Goal: Task Accomplishment & Management: Use online tool/utility

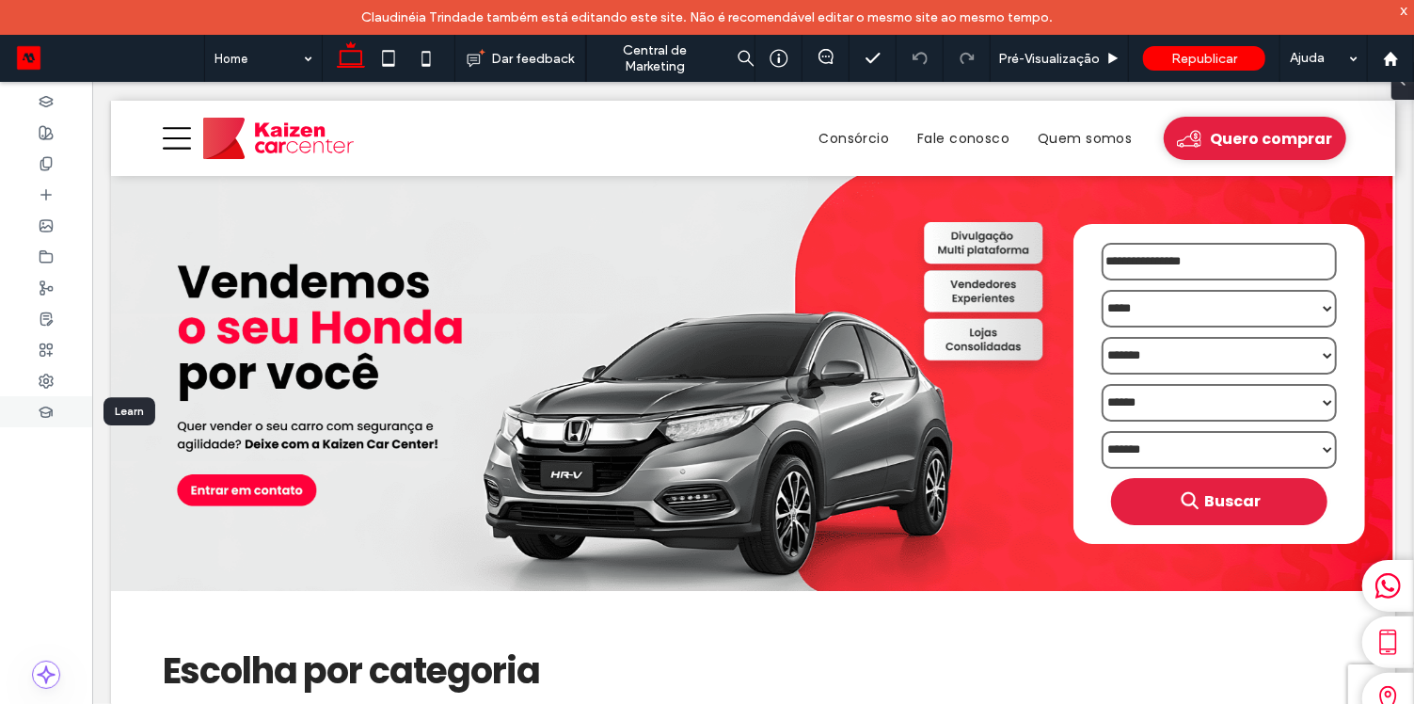
click at [52, 418] on icon at bounding box center [46, 412] width 15 height 15
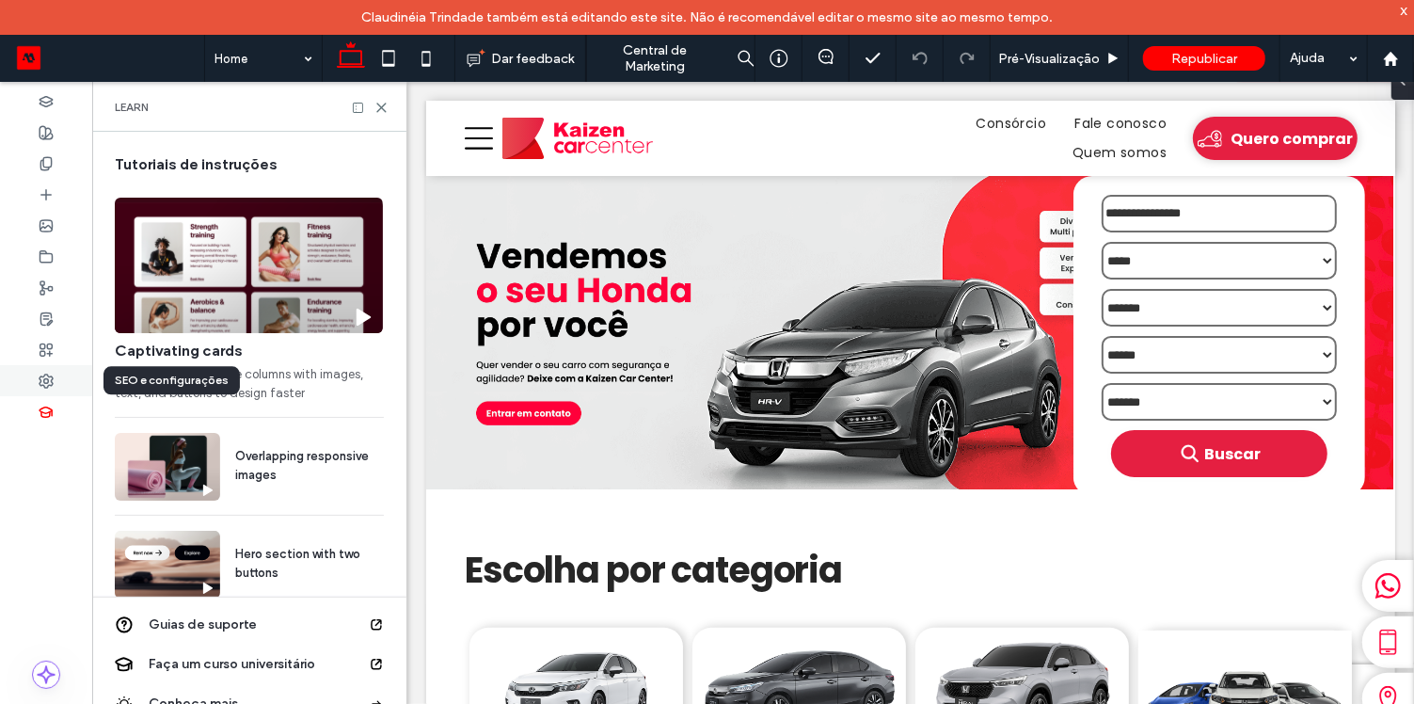
click at [52, 384] on use at bounding box center [46, 380] width 13 height 13
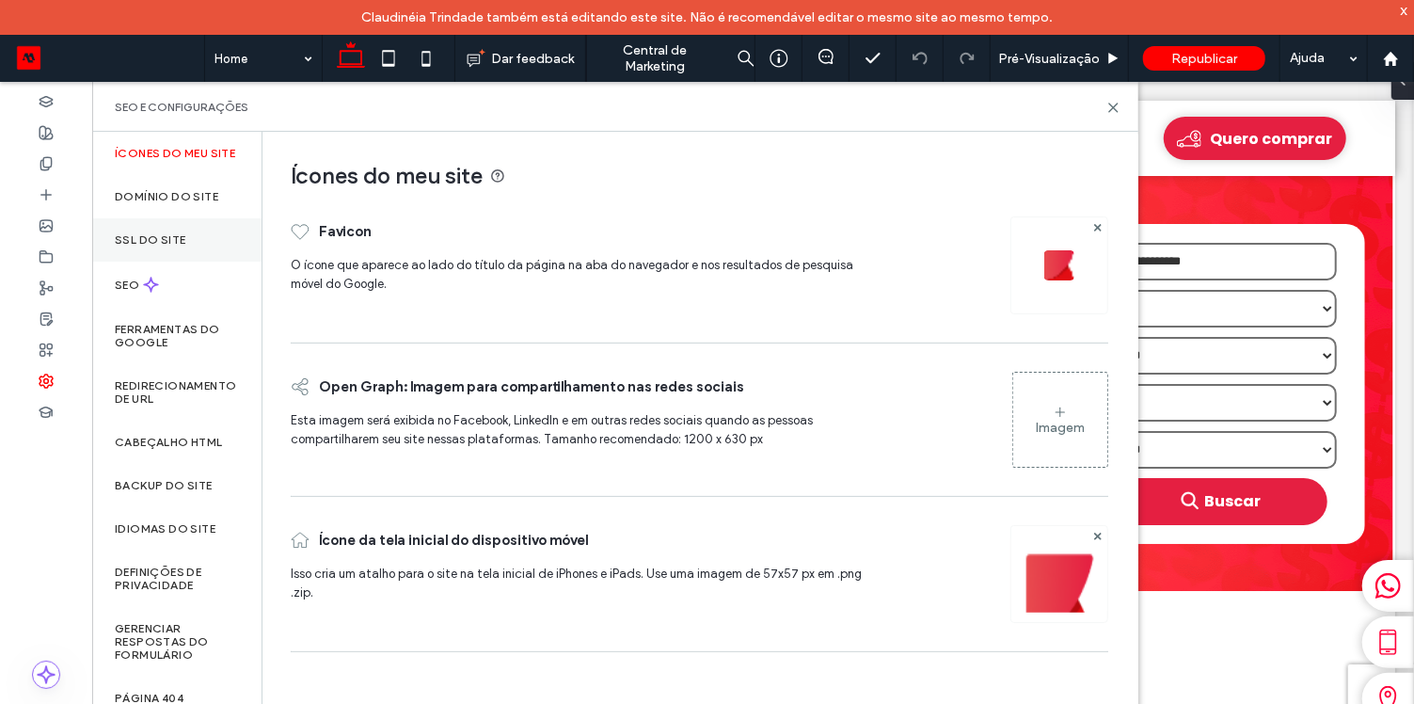
click at [165, 246] on label "SSL do site" at bounding box center [150, 239] width 71 height 13
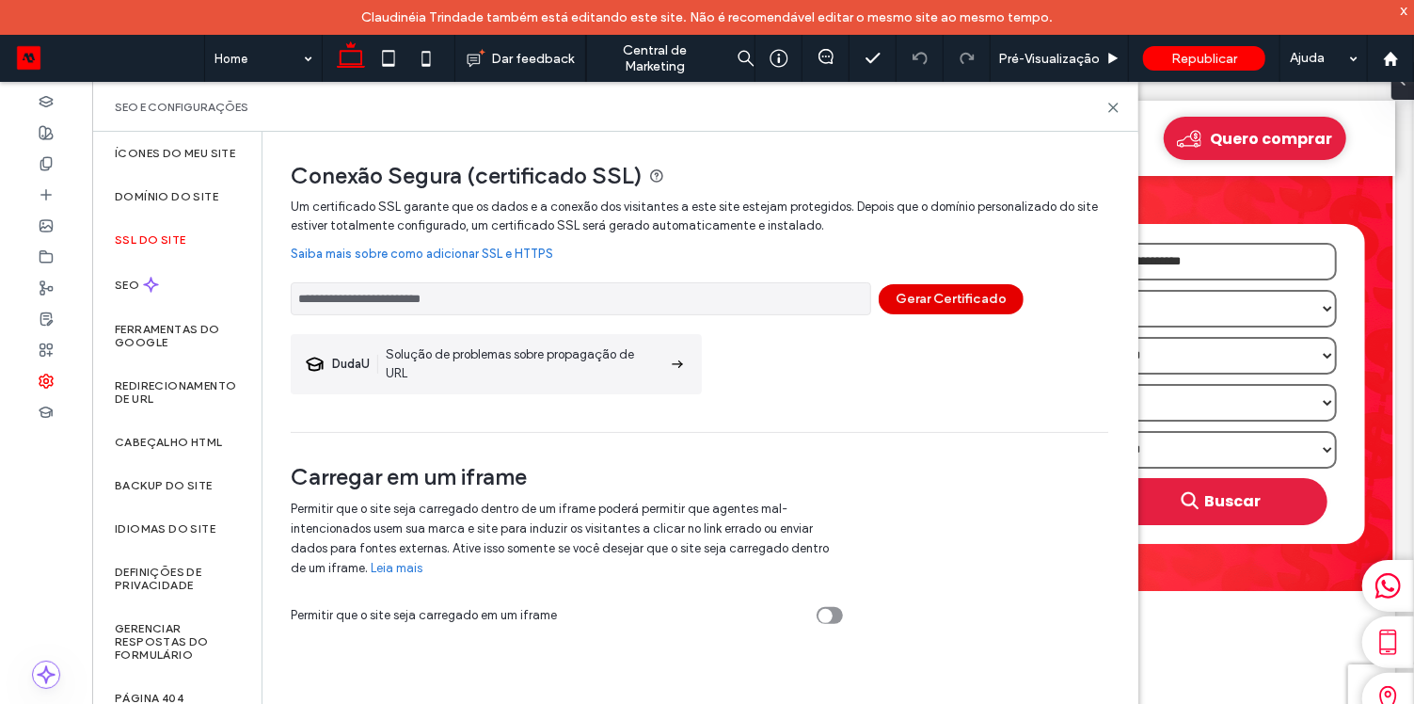
click at [960, 297] on button "Gerar Certificado" at bounding box center [951, 299] width 145 height 30
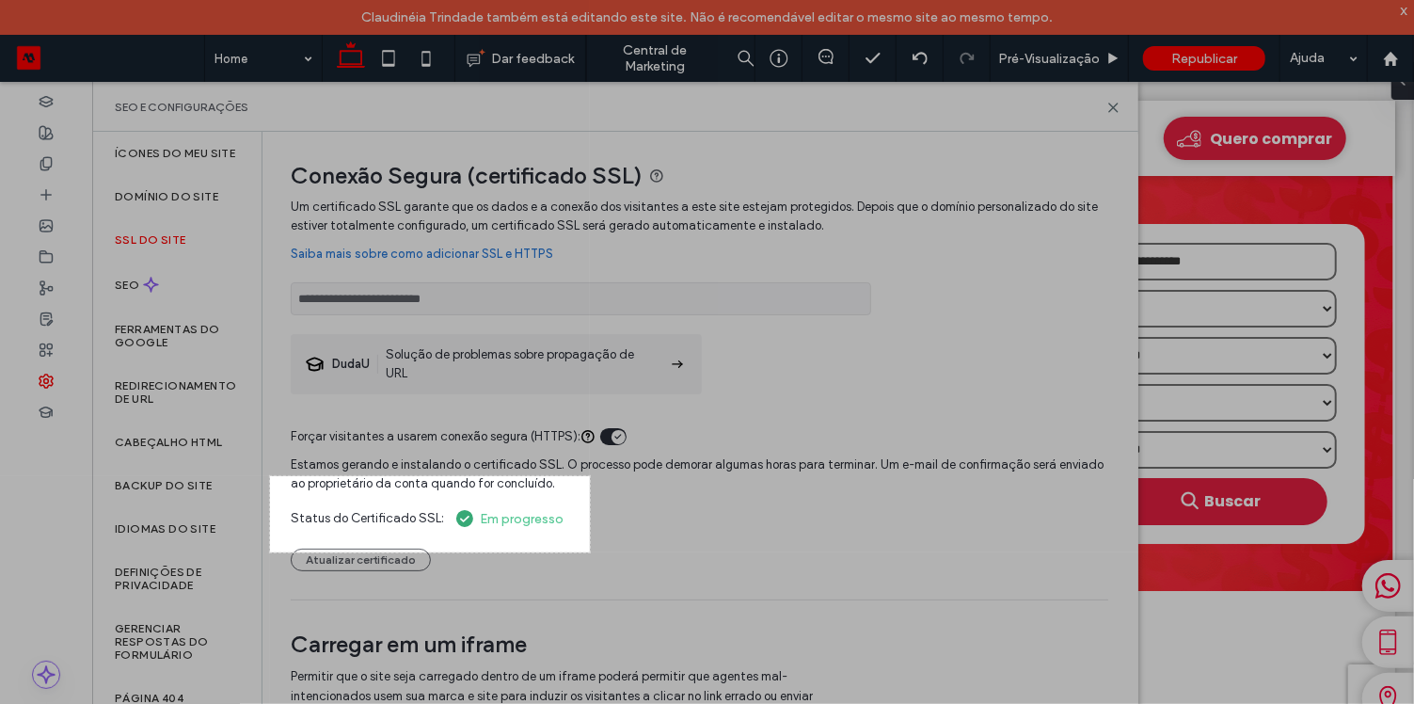
drag, startPoint x: 270, startPoint y: 476, endPoint x: 593, endPoint y: 554, distance: 332.0
click at [593, 554] on div "340 X 81" at bounding box center [707, 369] width 1414 height 739
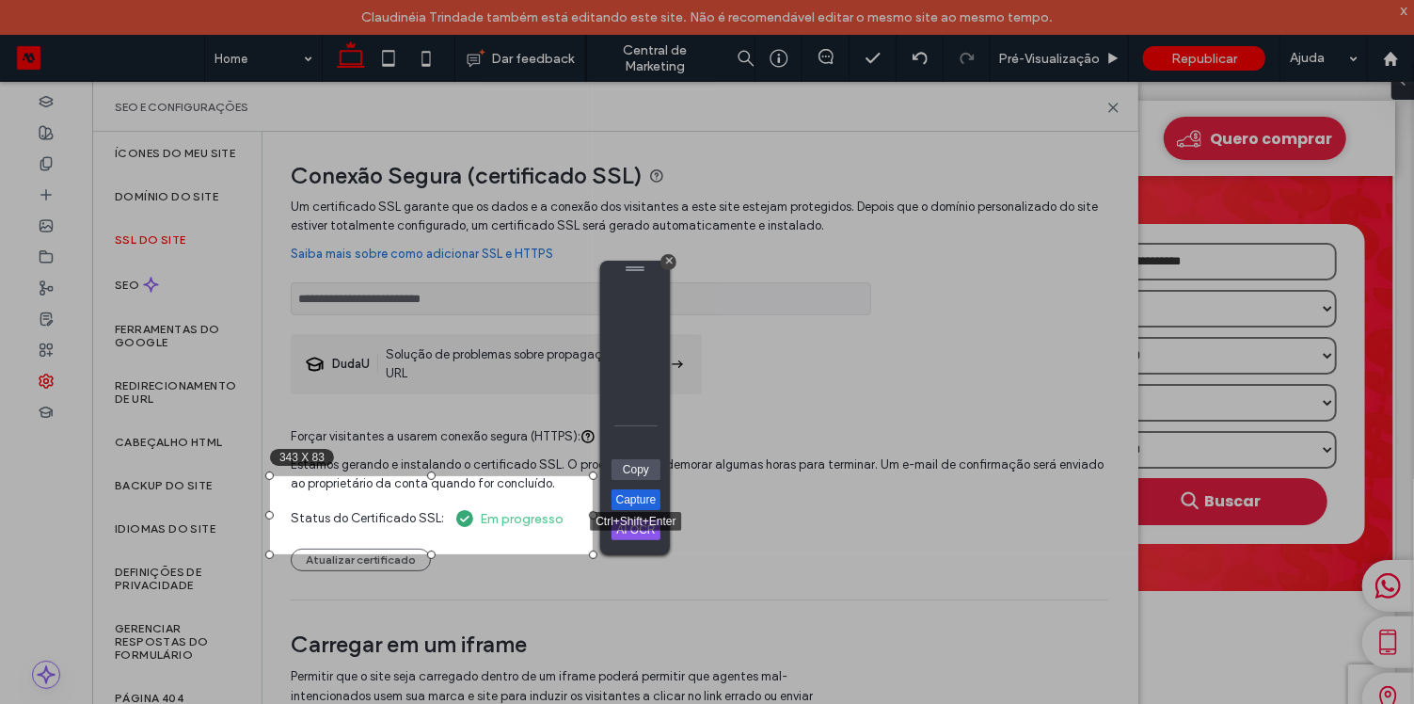
click at [630, 500] on link "Capture" at bounding box center [635, 499] width 49 height 21
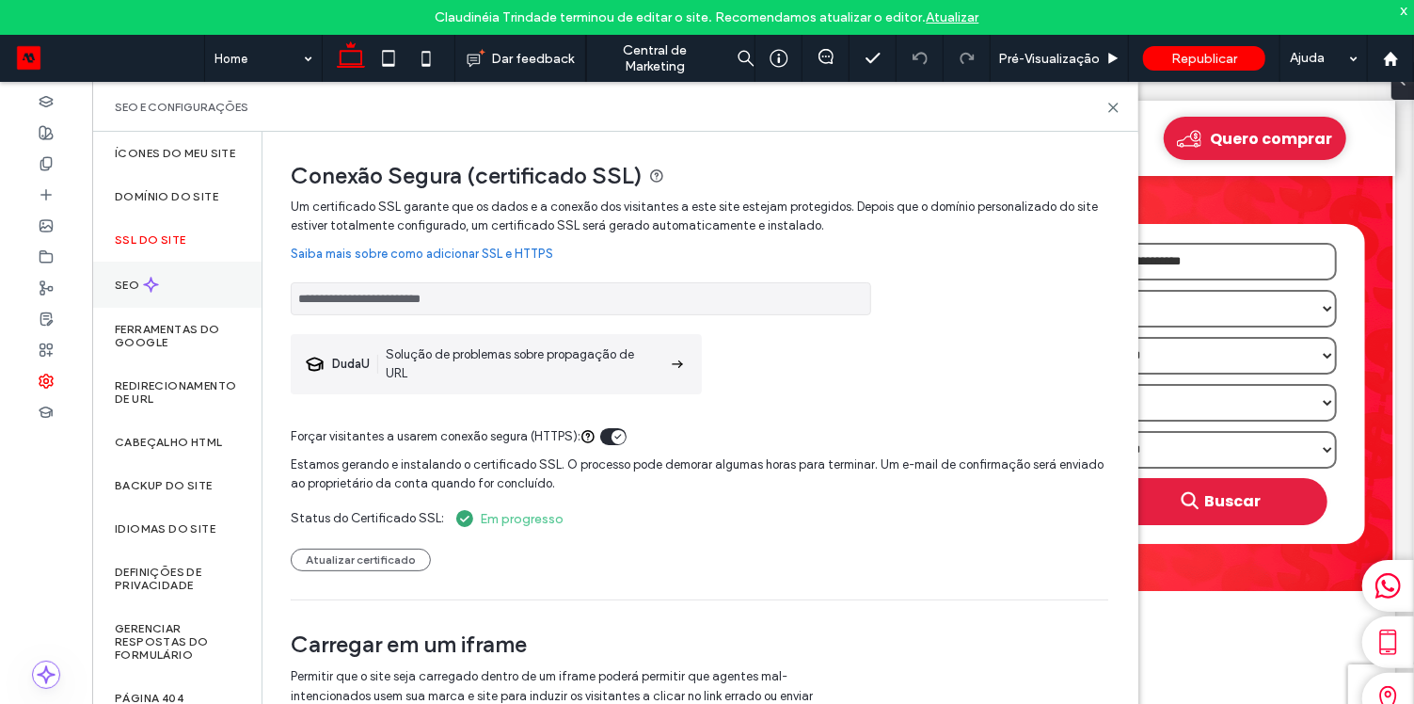
click at [191, 288] on div "SEO" at bounding box center [176, 285] width 169 height 46
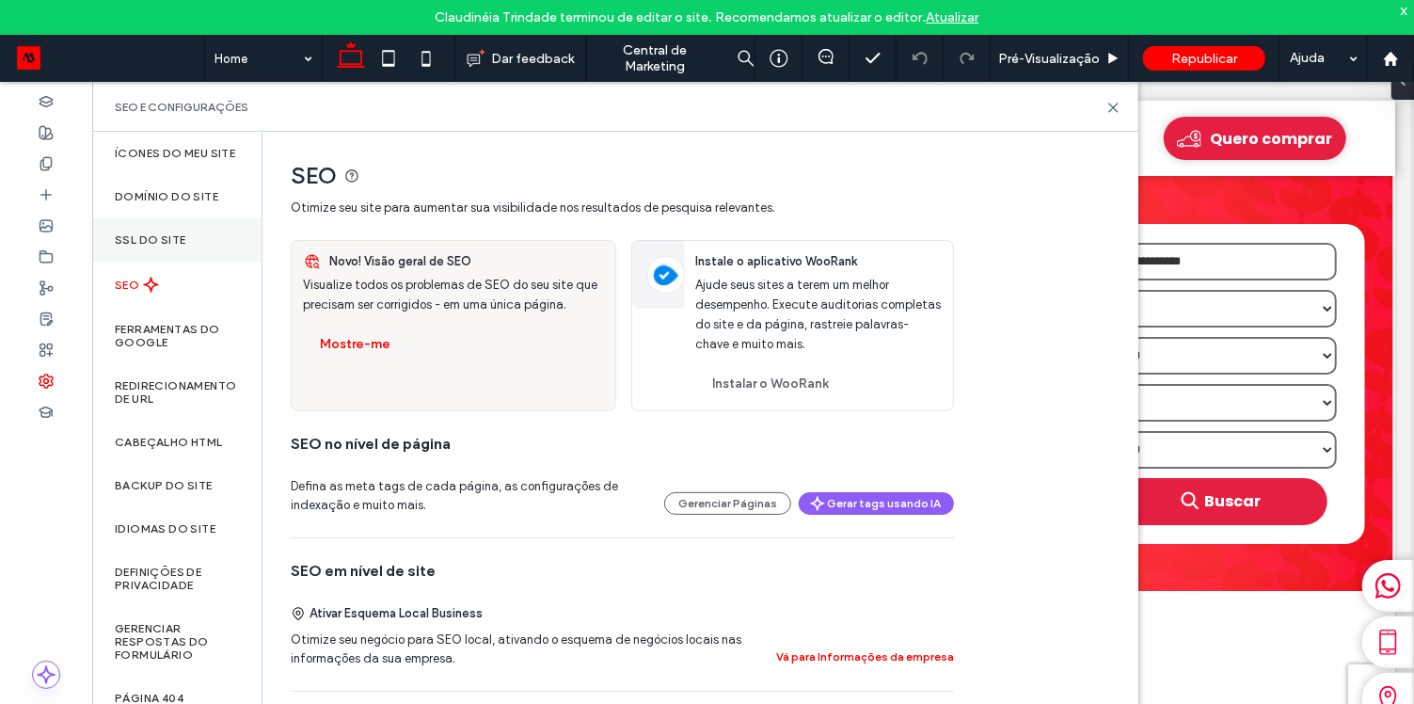
click at [194, 235] on div "SSL do site" at bounding box center [176, 239] width 169 height 43
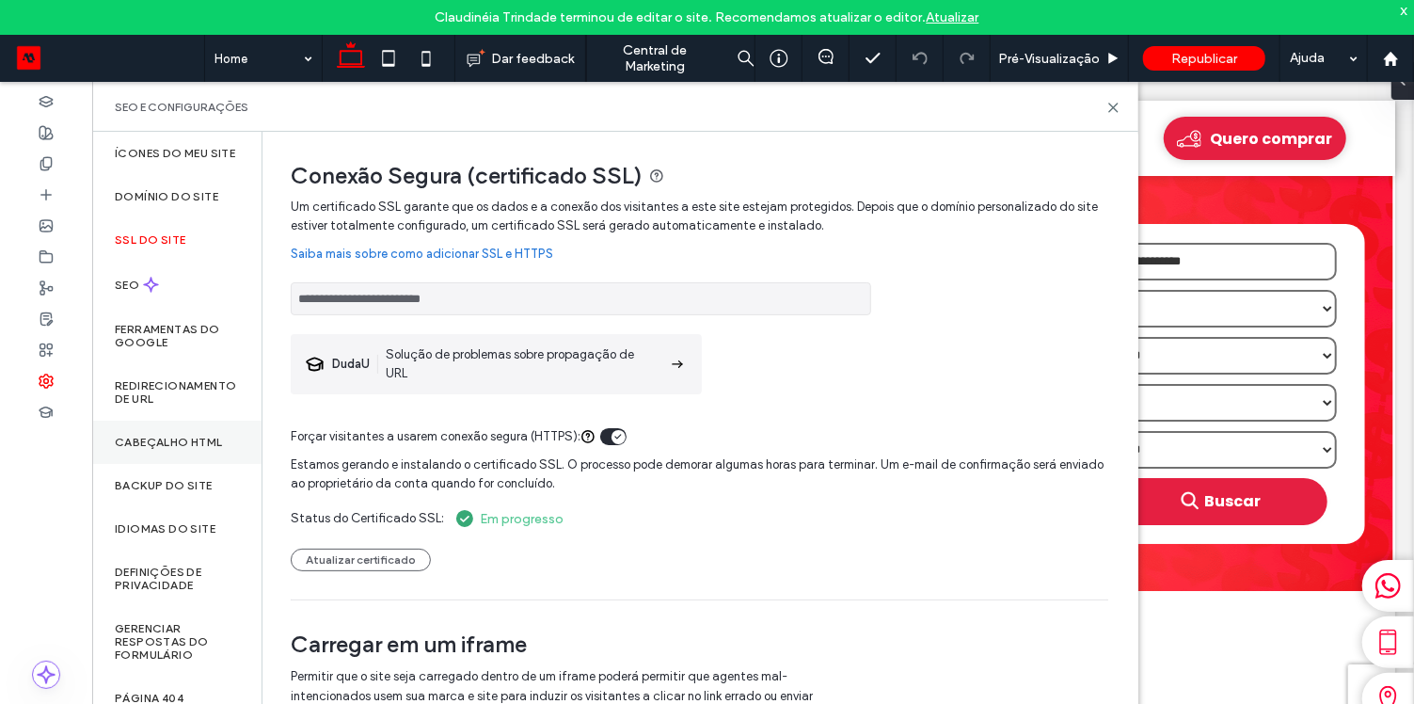
click at [169, 464] on div "Cabeçalho HTML" at bounding box center [176, 442] width 169 height 43
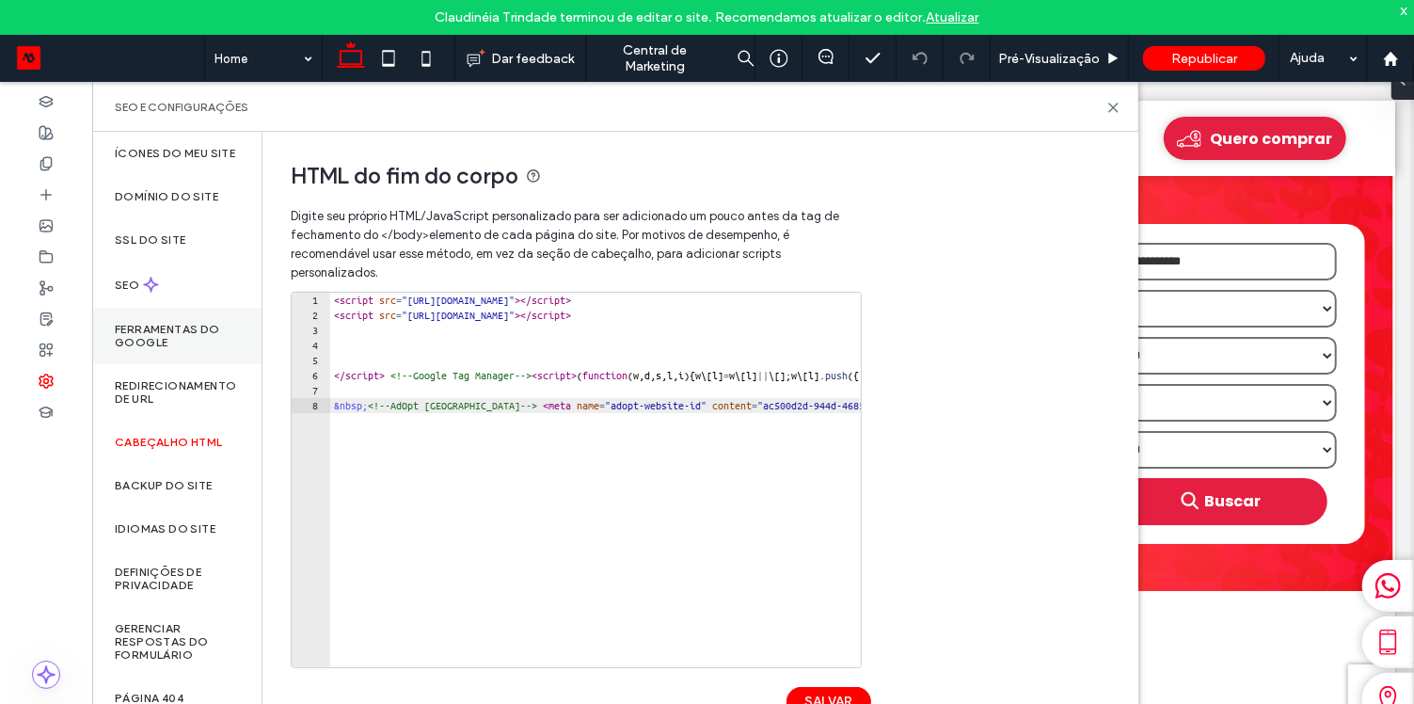
click at [180, 349] on label "Ferramentas do Google" at bounding box center [177, 336] width 124 height 26
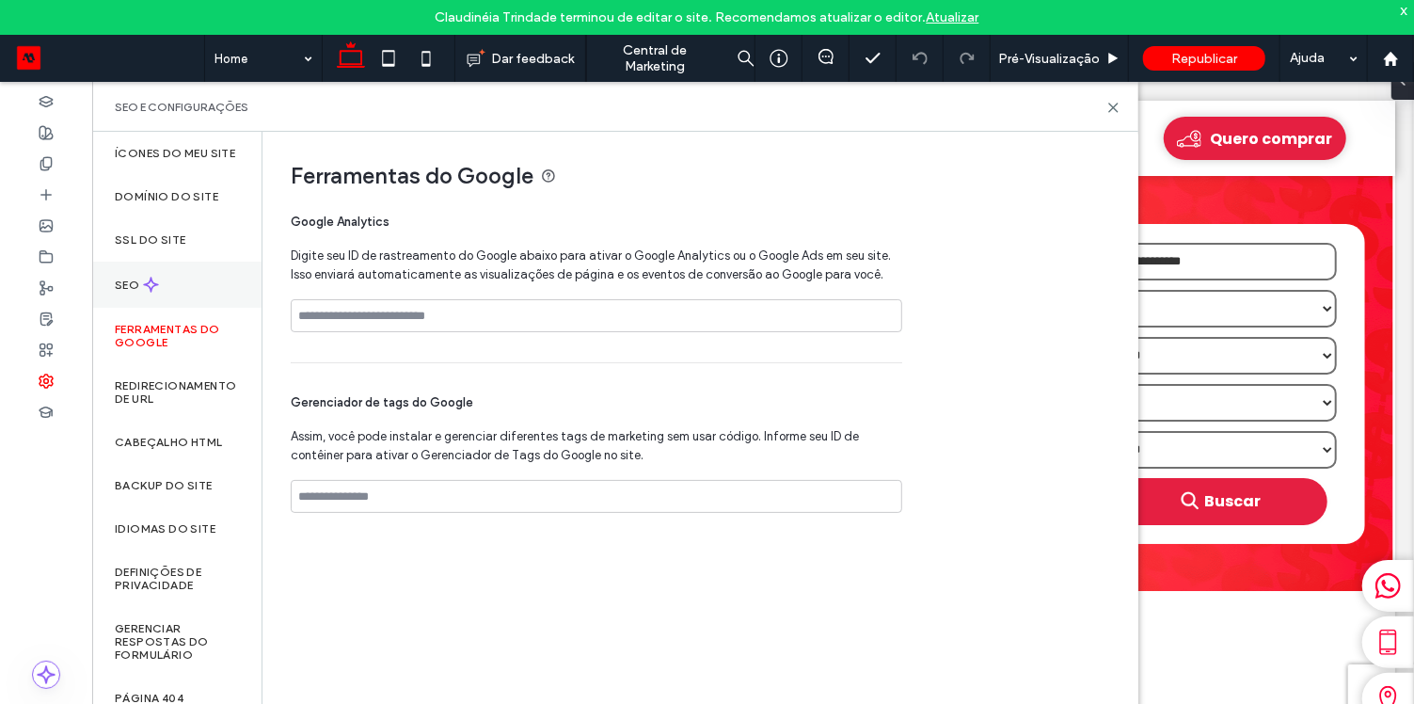
click at [150, 293] on icon at bounding box center [151, 285] width 16 height 16
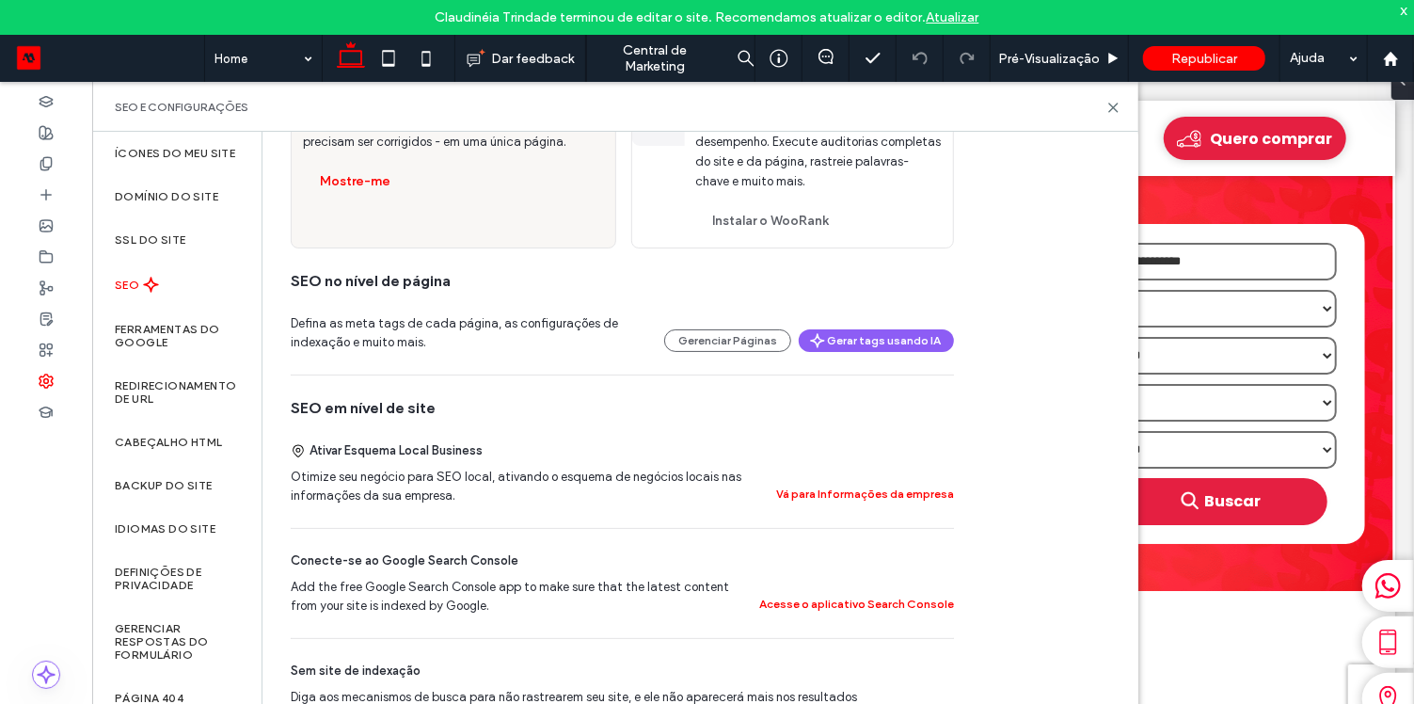
scroll to position [164, 0]
click at [831, 600] on button "Acesse o aplicativo Search Console" at bounding box center [856, 603] width 195 height 23
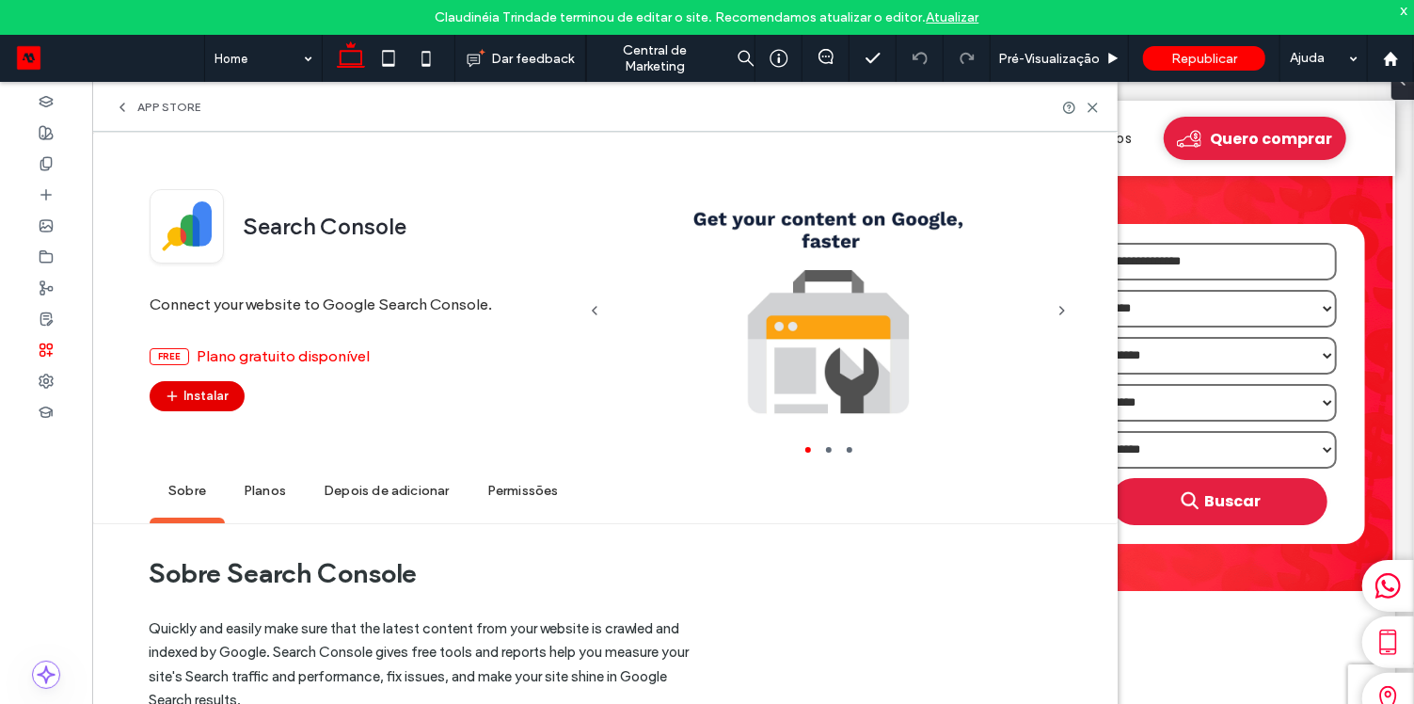
click at [223, 405] on button "Instalar" at bounding box center [197, 396] width 95 height 30
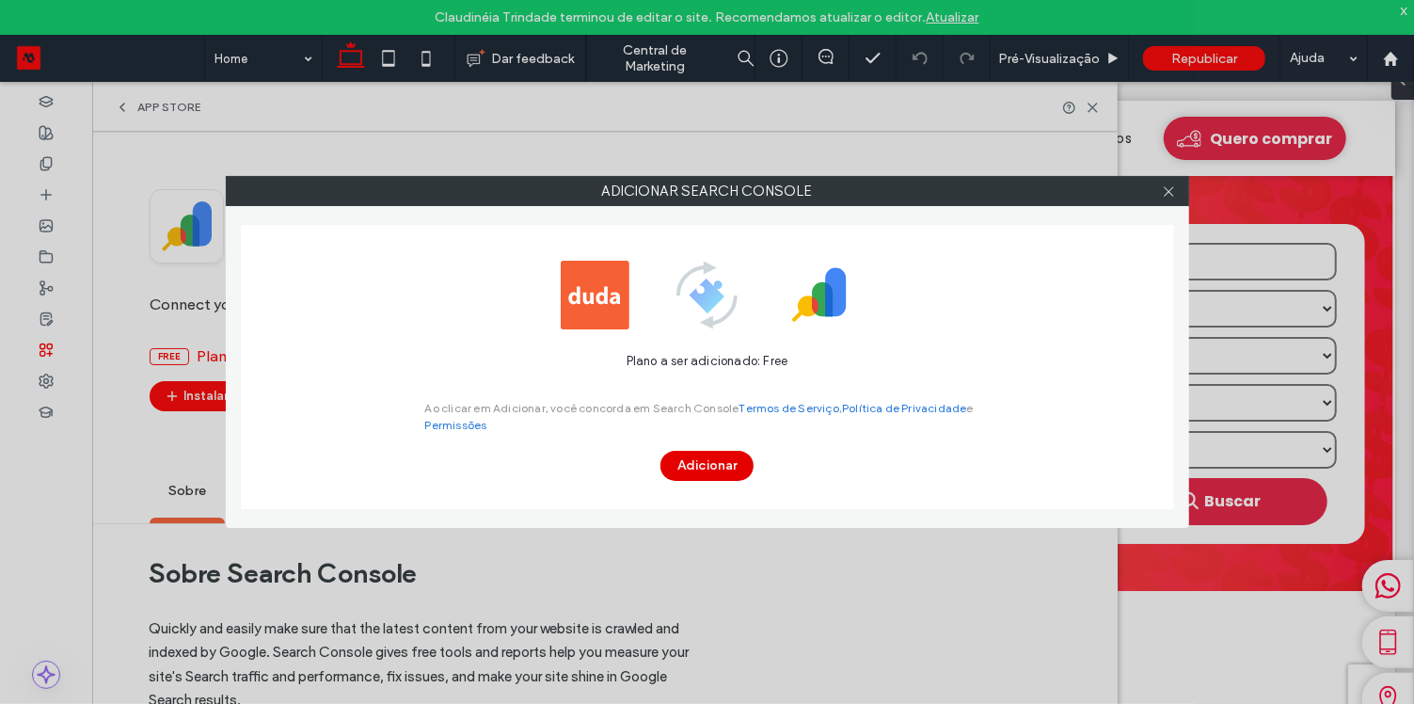
click at [678, 463] on button "Adicionar" at bounding box center [706, 466] width 93 height 30
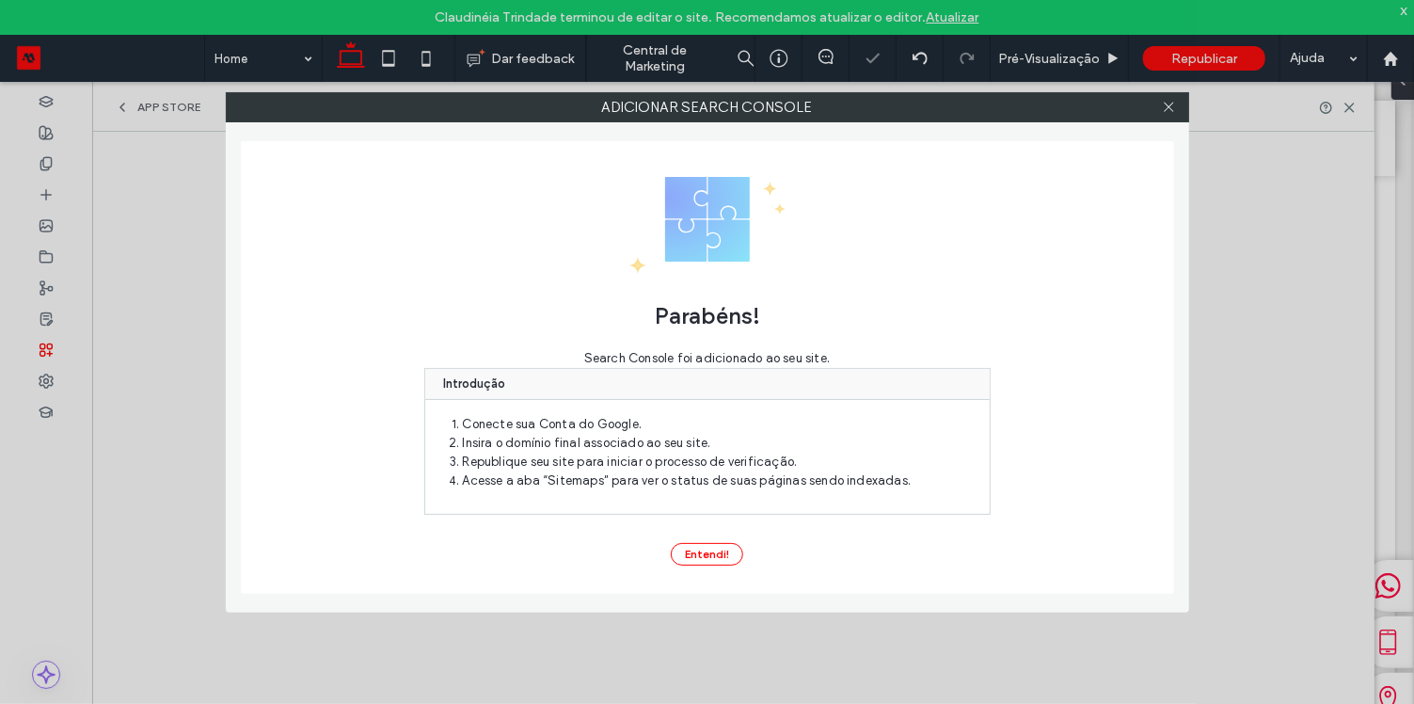
scroll to position [0, 0]
click at [716, 567] on div "Parabéns! Search Console foi adicionado ao seu site. Introdução Conecte sua Con…" at bounding box center [707, 367] width 933 height 453
click at [716, 550] on button "Entendi!" at bounding box center [707, 554] width 72 height 23
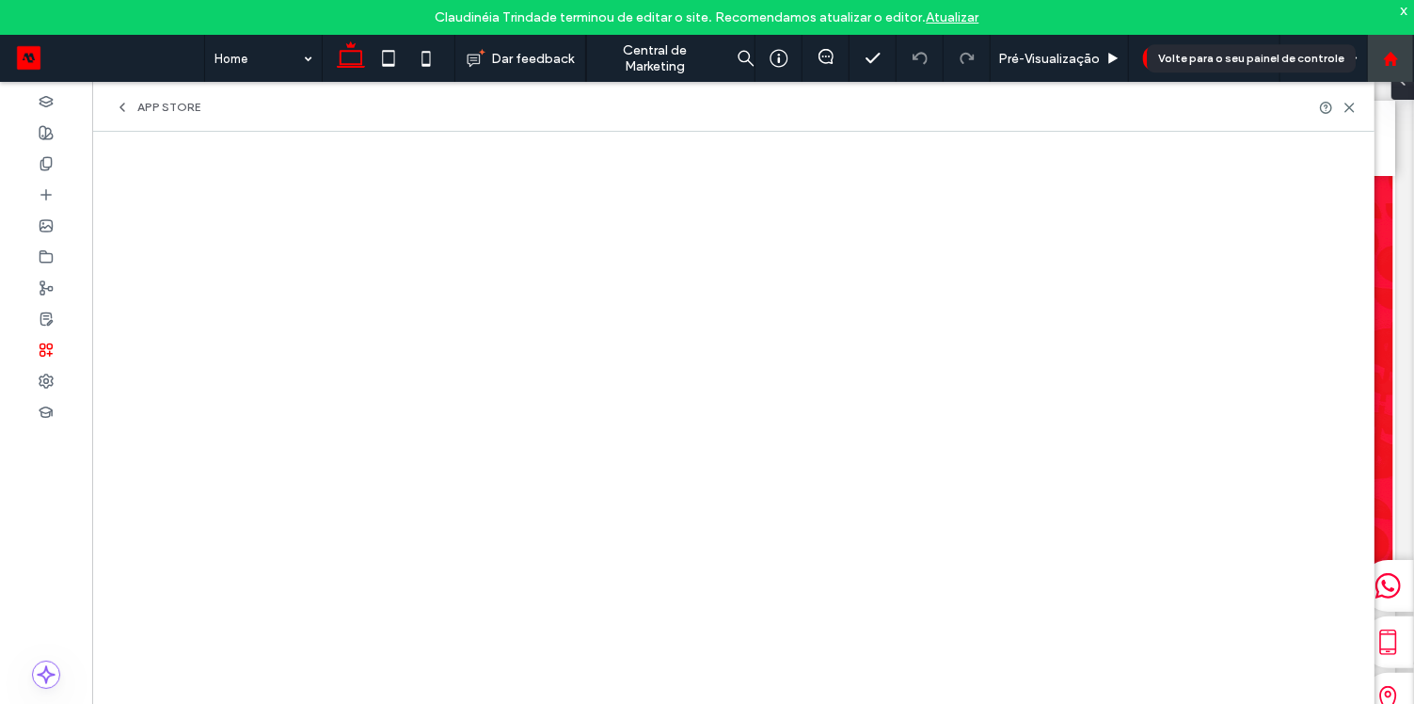
click at [1385, 53] on icon at bounding box center [1391, 59] width 16 height 16
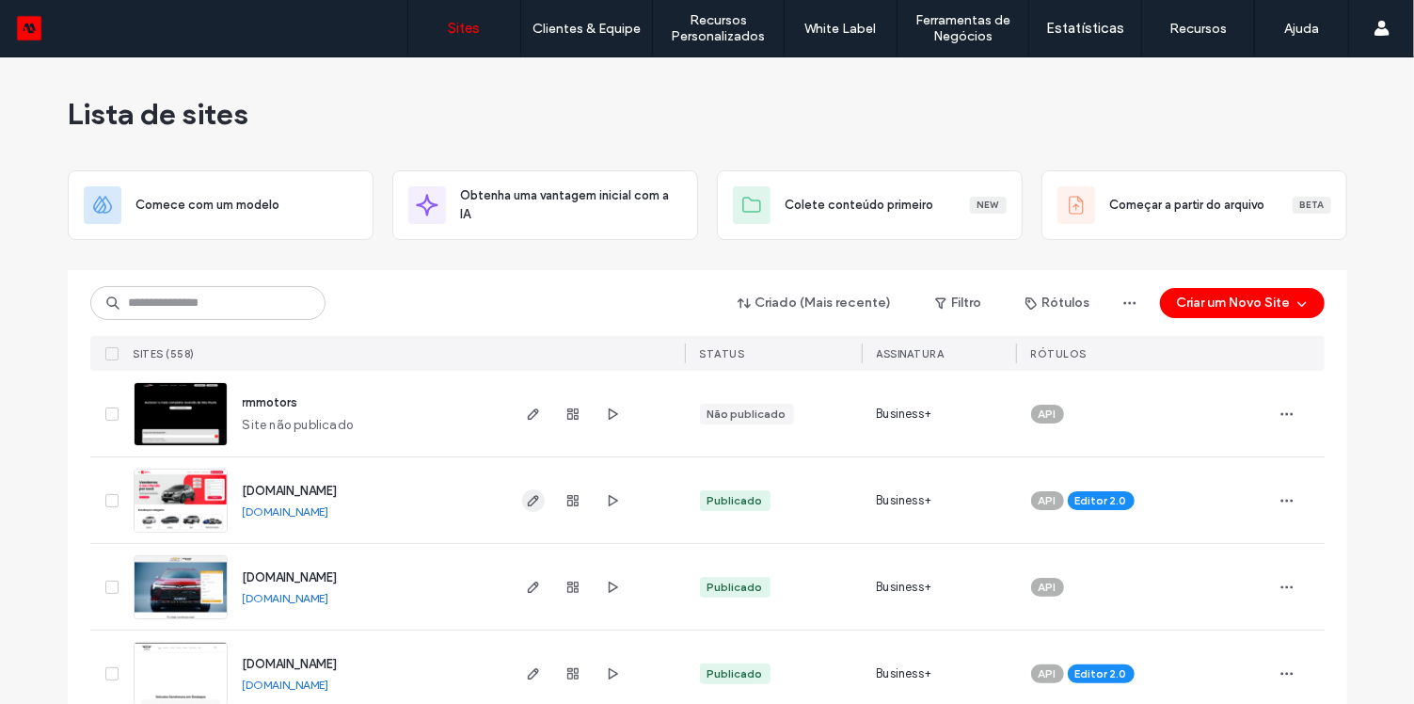
click at [528, 504] on icon "button" at bounding box center [533, 500] width 15 height 15
click at [534, 504] on span "button" at bounding box center [533, 500] width 23 height 23
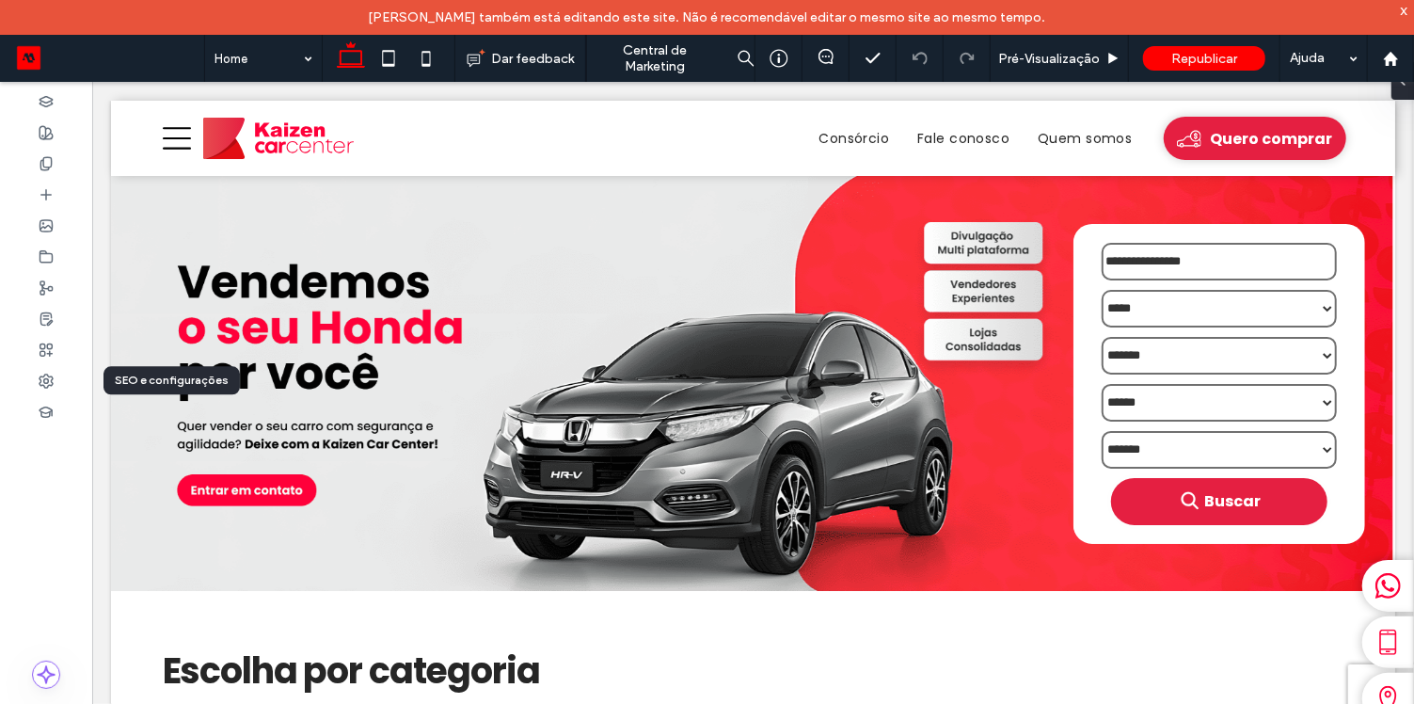
click at [41, 369] on div at bounding box center [46, 380] width 92 height 31
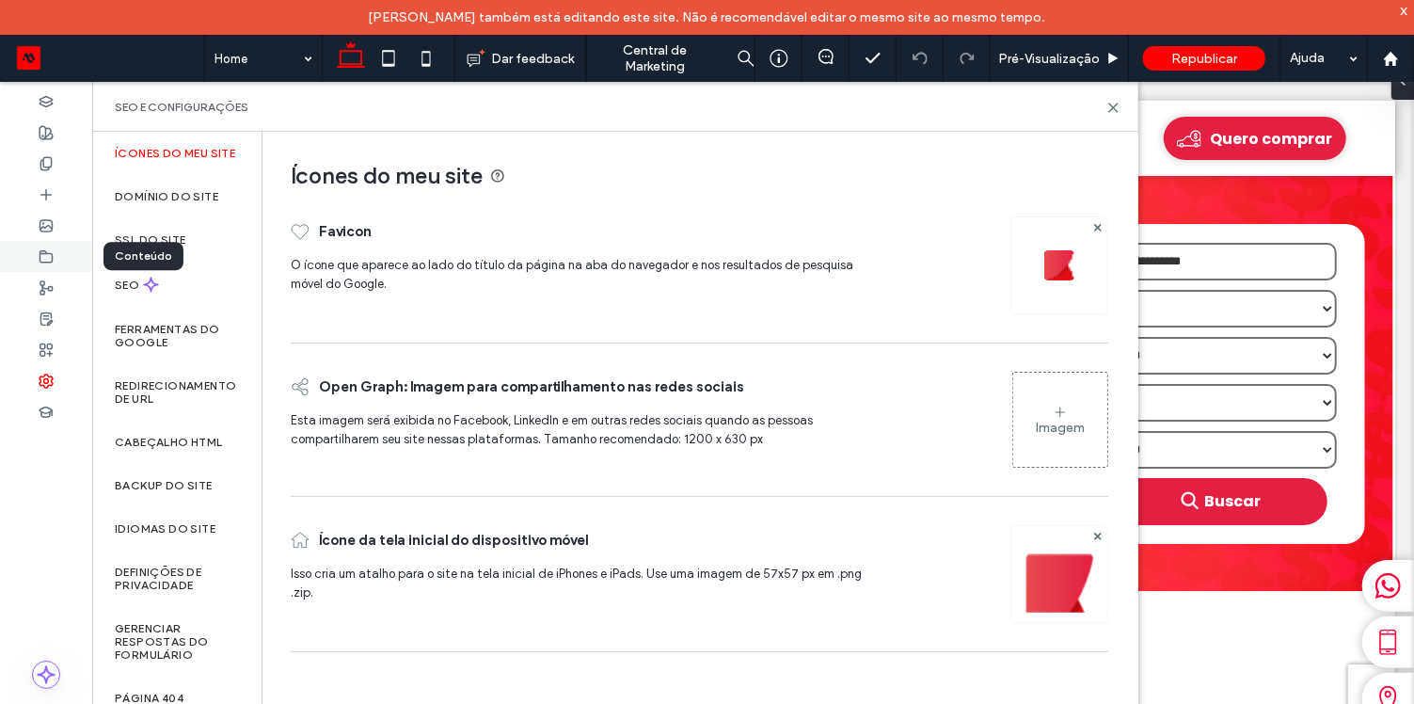
click at [45, 259] on icon at bounding box center [46, 256] width 15 height 15
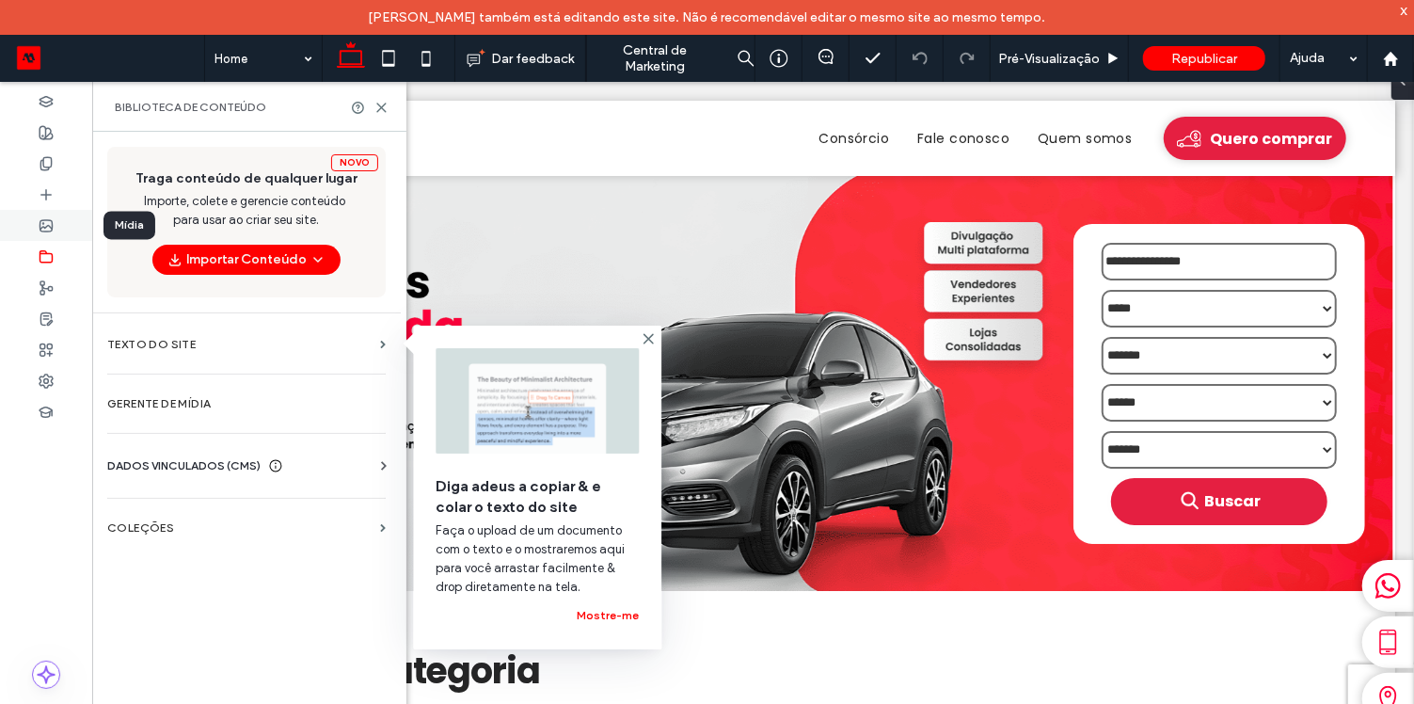
click at [53, 235] on div at bounding box center [46, 225] width 92 height 31
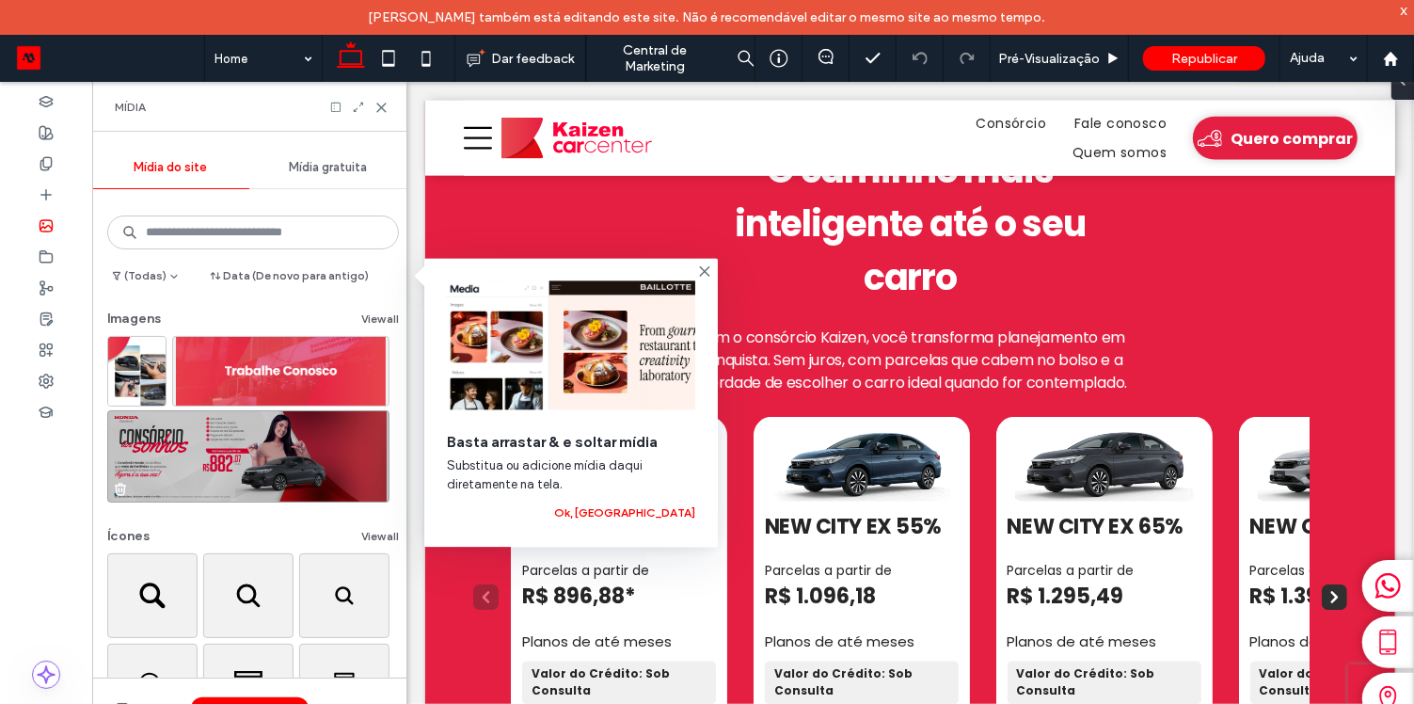
scroll to position [80, 0]
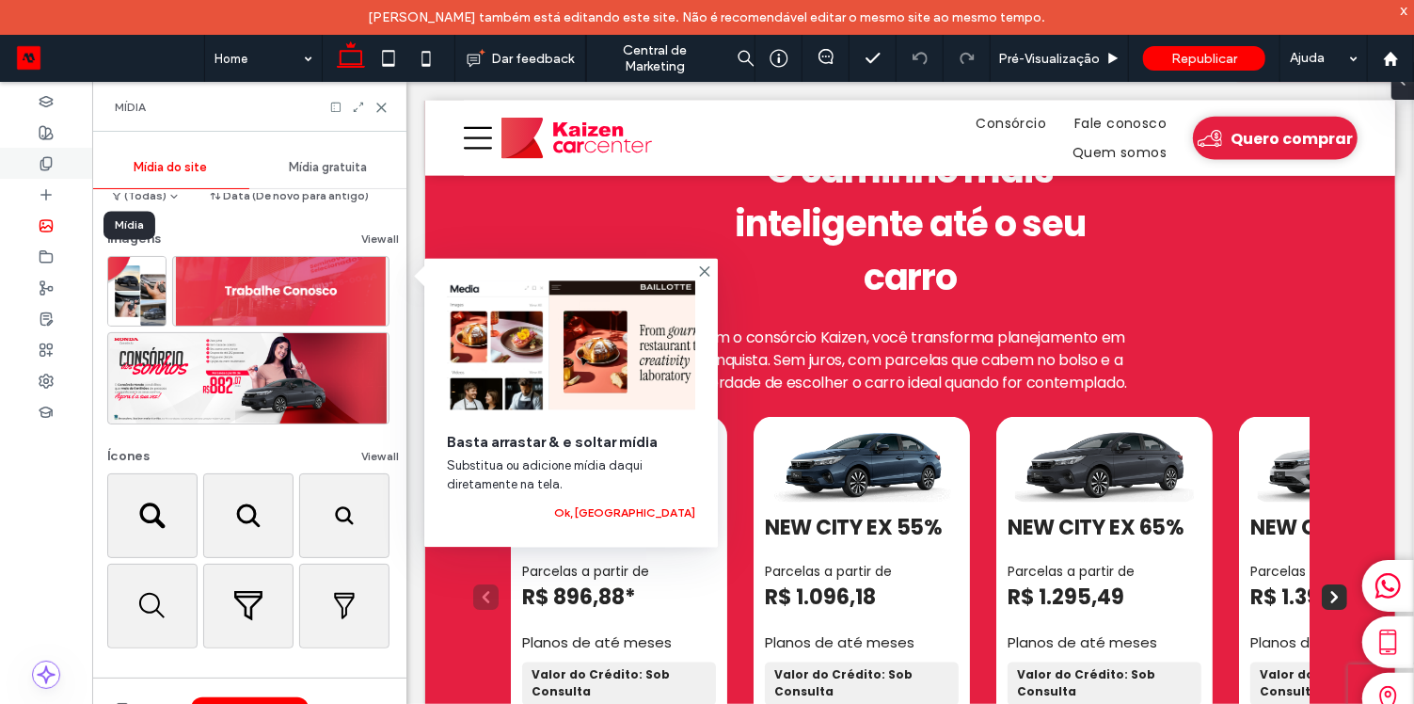
click at [44, 167] on use at bounding box center [45, 163] width 10 height 12
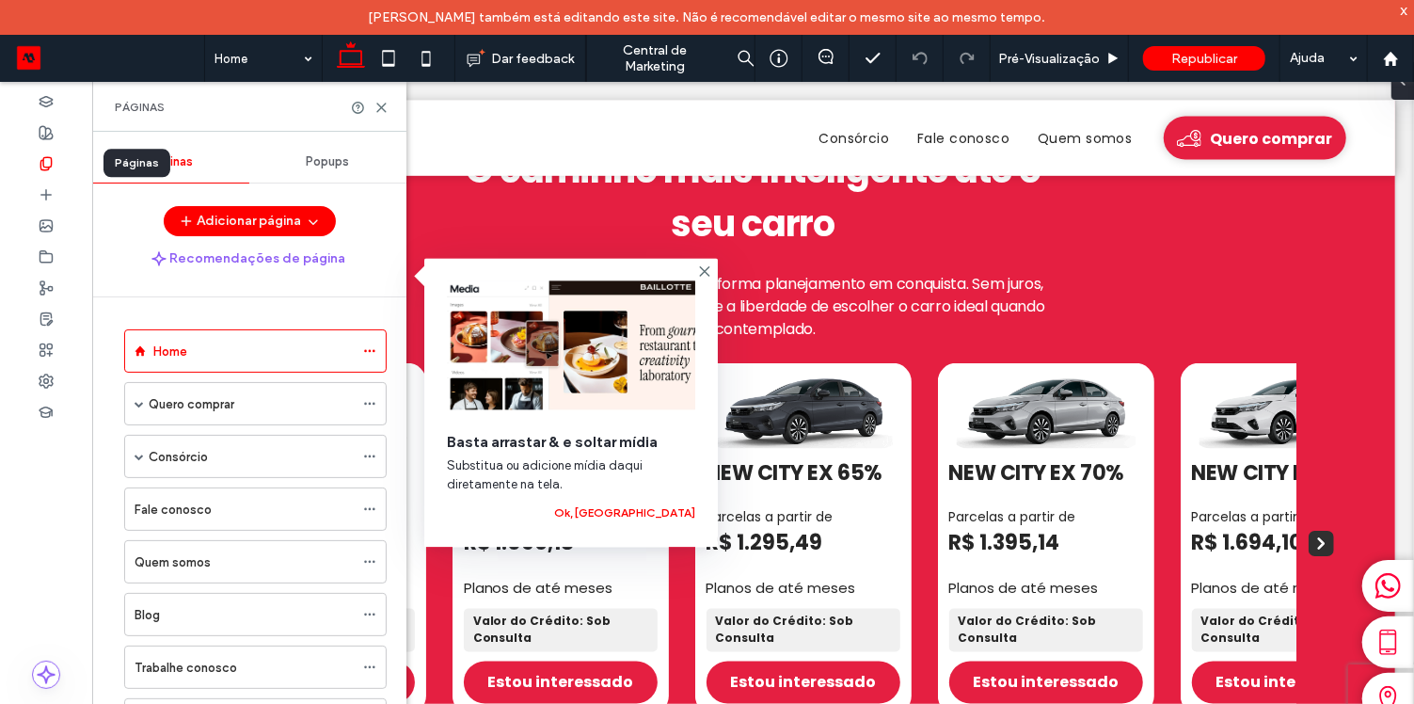
scroll to position [1701, 0]
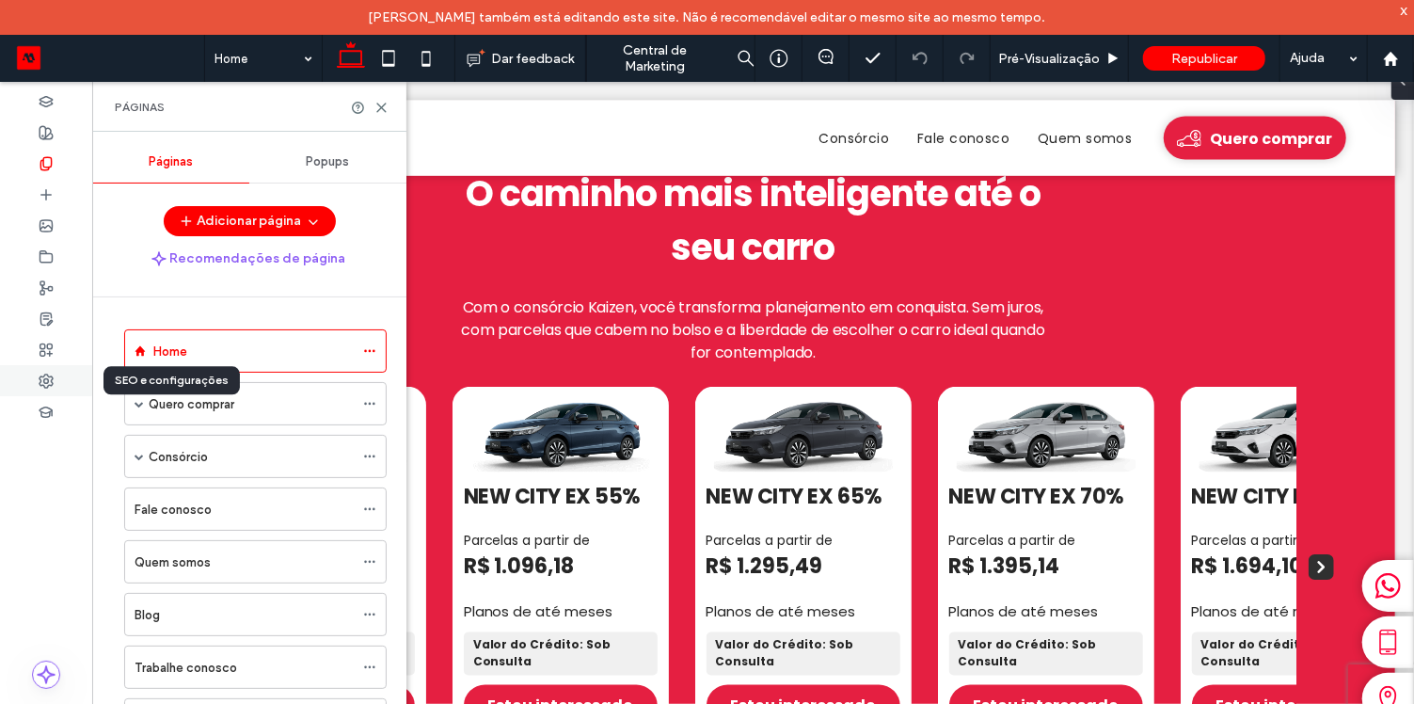
click at [39, 387] on icon at bounding box center [46, 380] width 15 height 15
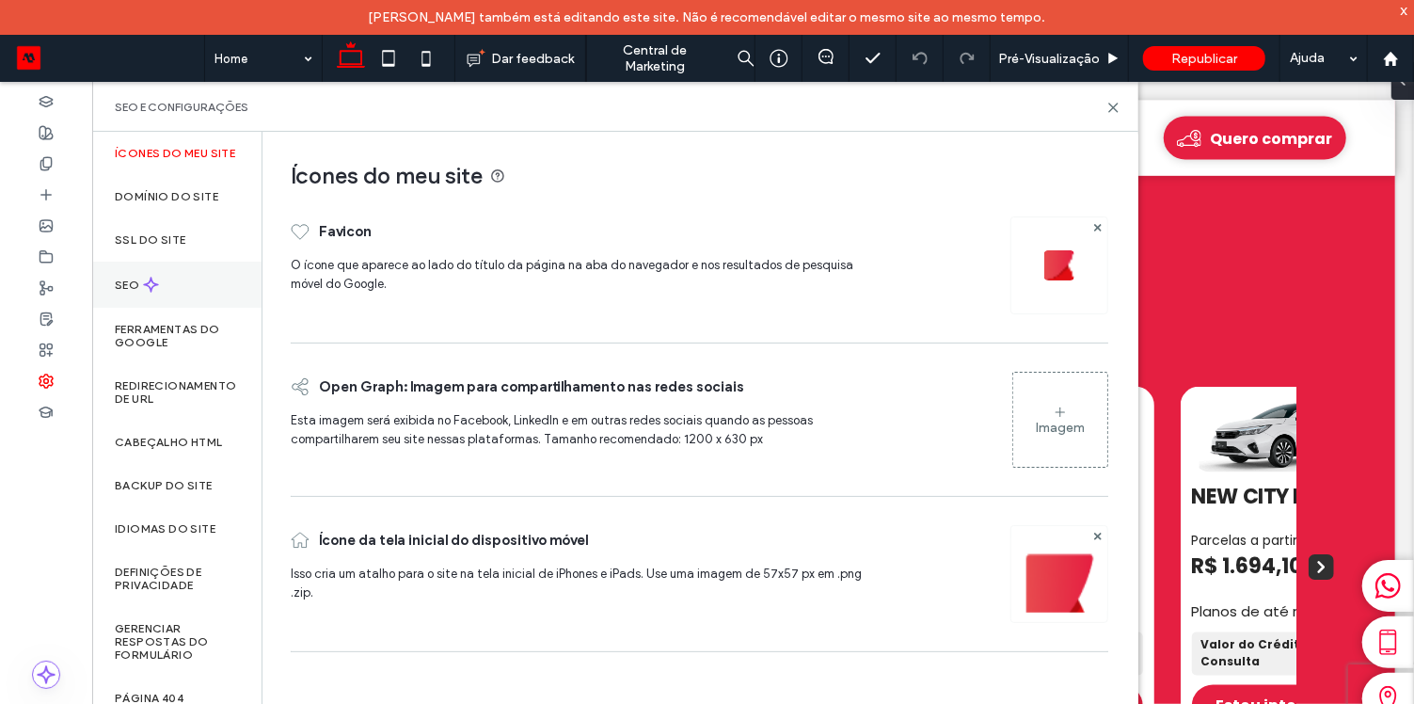
click at [179, 308] on div "SEO" at bounding box center [176, 285] width 169 height 46
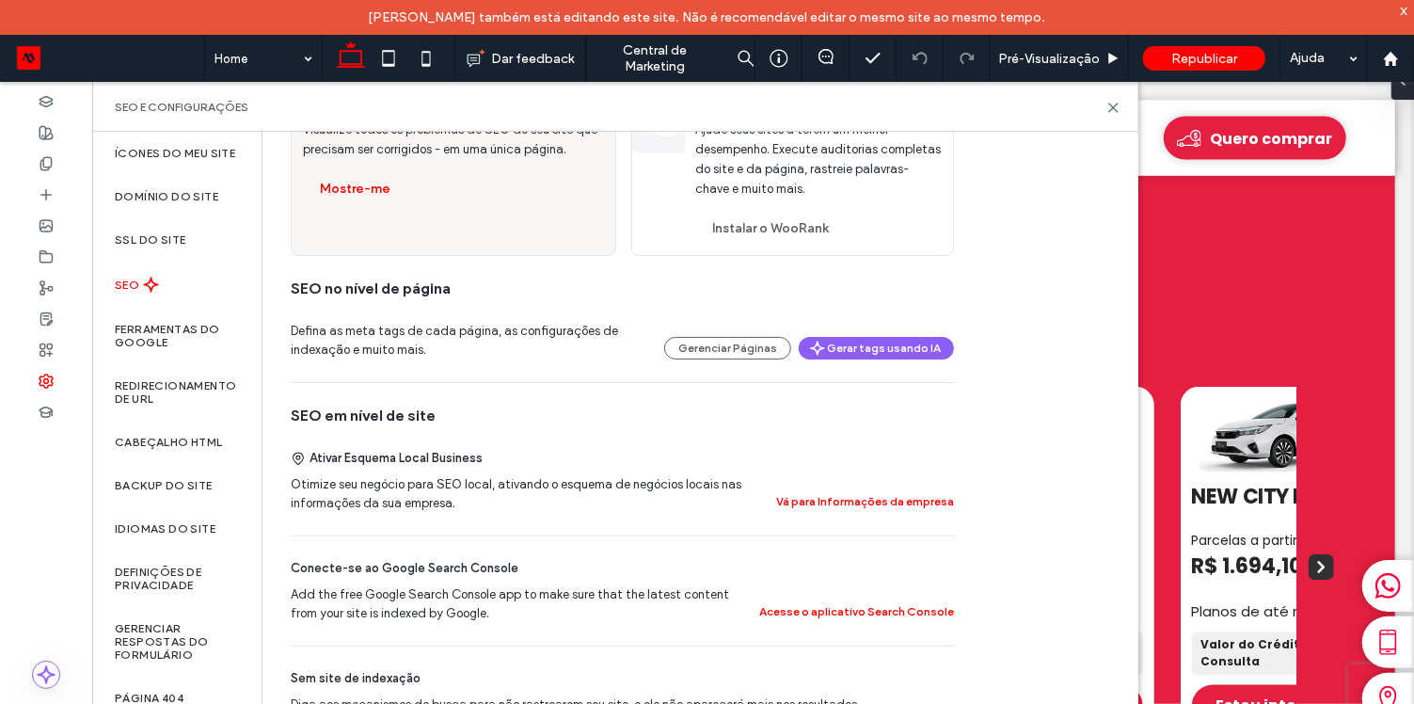
scroll to position [167, 0]
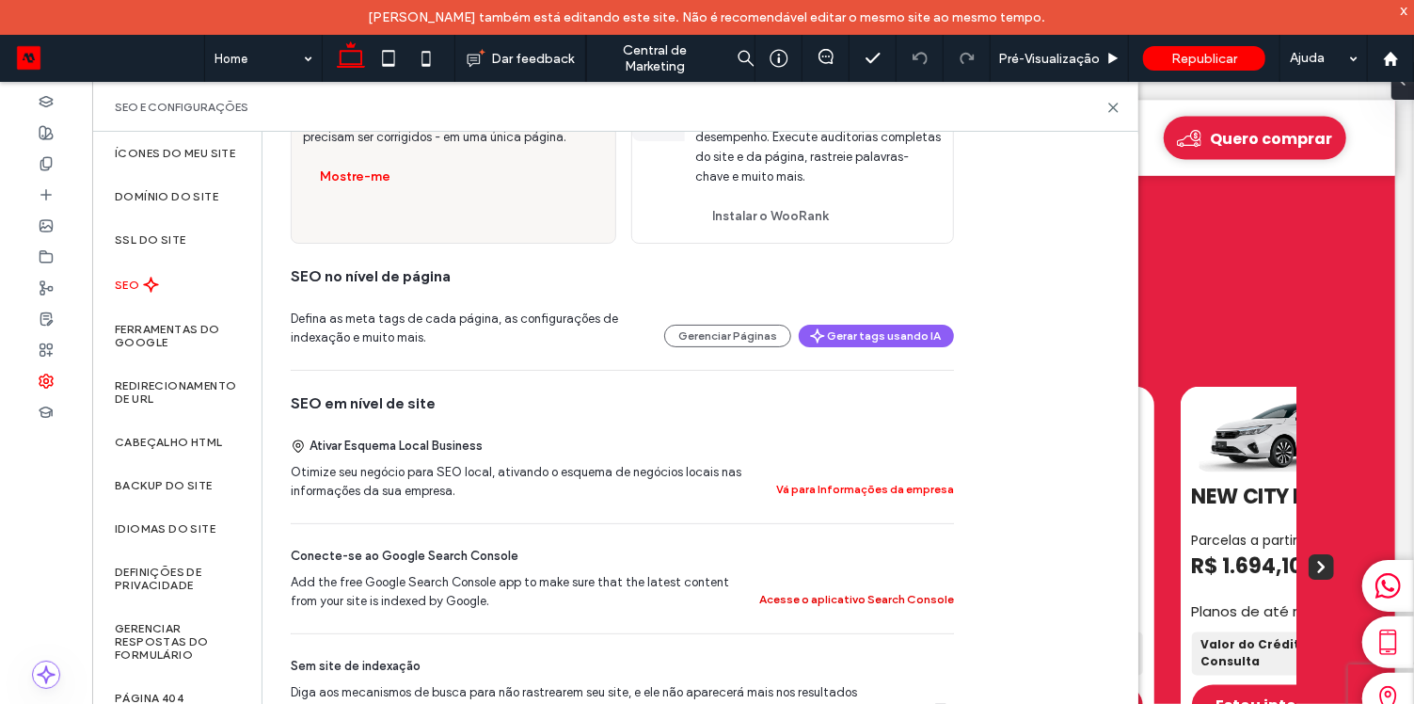
click at [865, 606] on button "Acesse o aplicativo Search Console" at bounding box center [856, 599] width 195 height 23
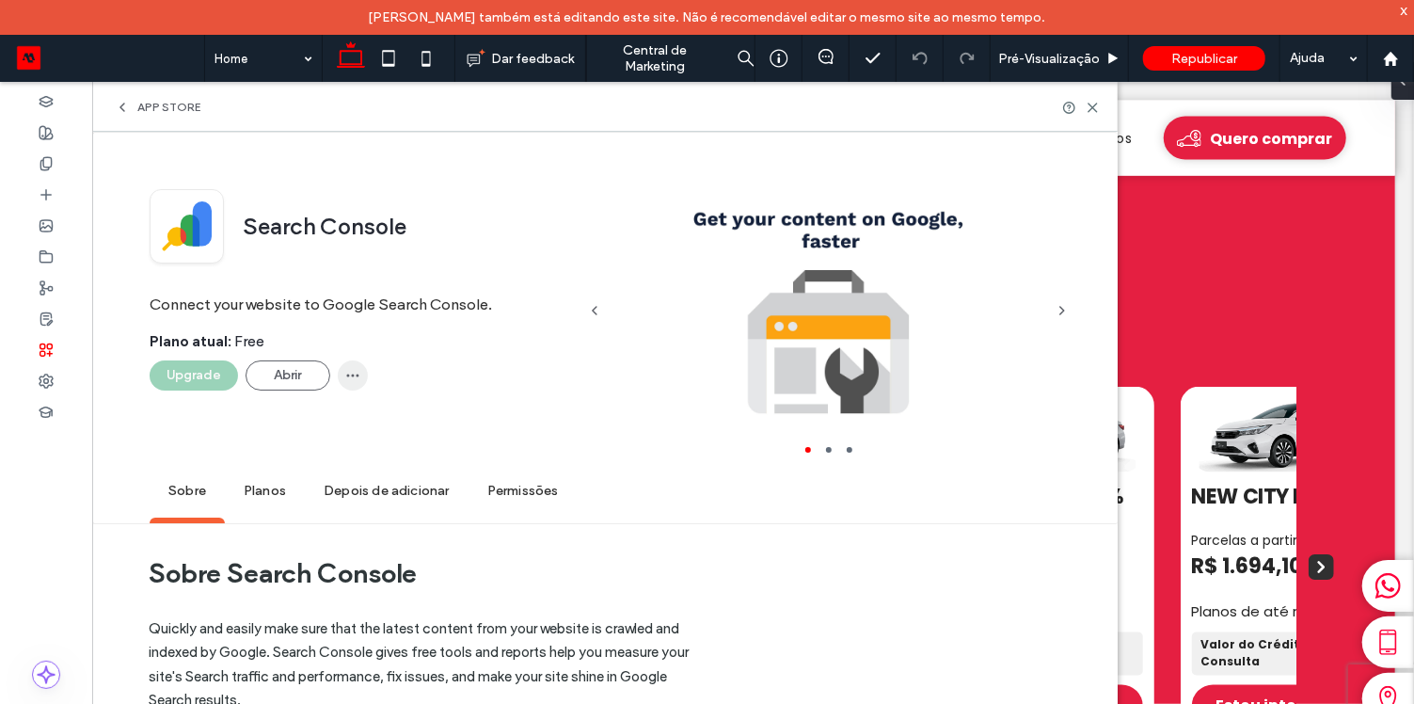
click at [341, 367] on span "button" at bounding box center [353, 375] width 30 height 30
click at [349, 410] on div "Remove" at bounding box center [420, 423] width 167 height 36
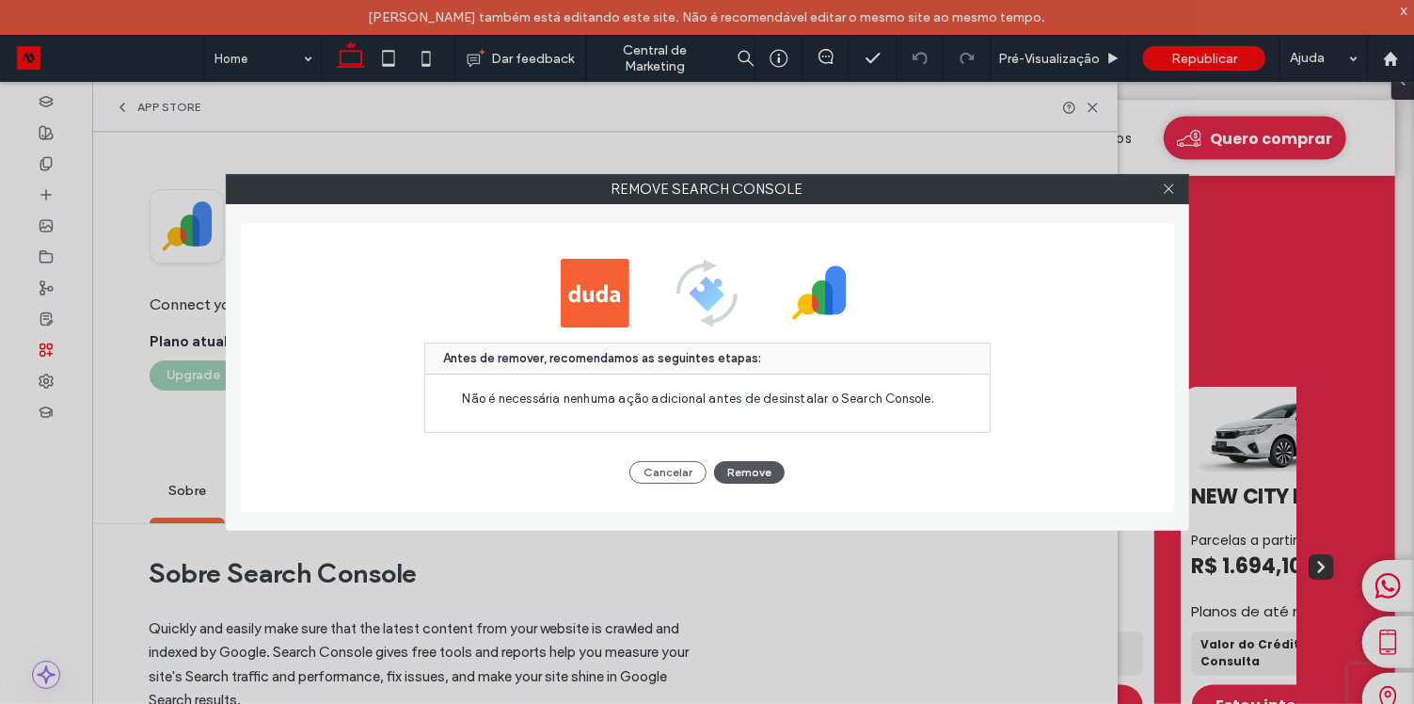
click at [730, 474] on button "Remove" at bounding box center [749, 472] width 71 height 23
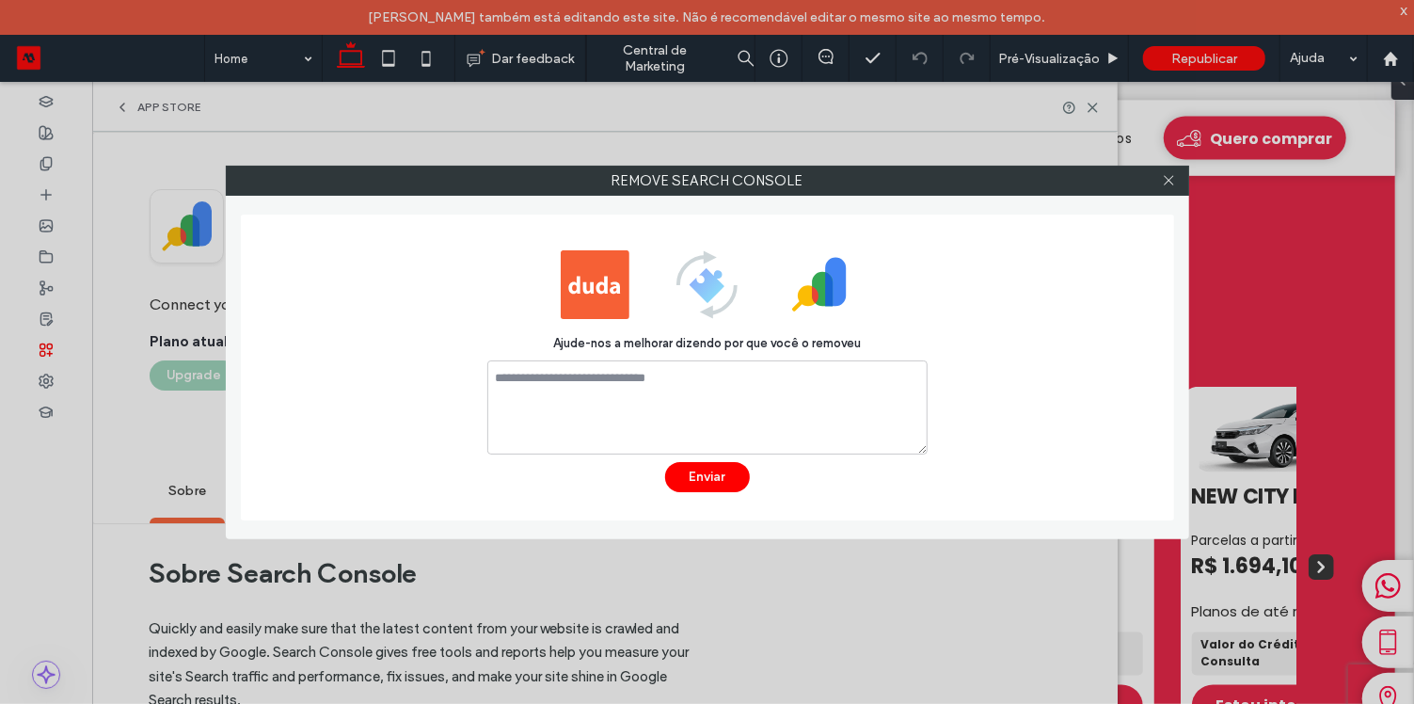
click at [701, 476] on button "Enviar" at bounding box center [707, 477] width 85 height 30
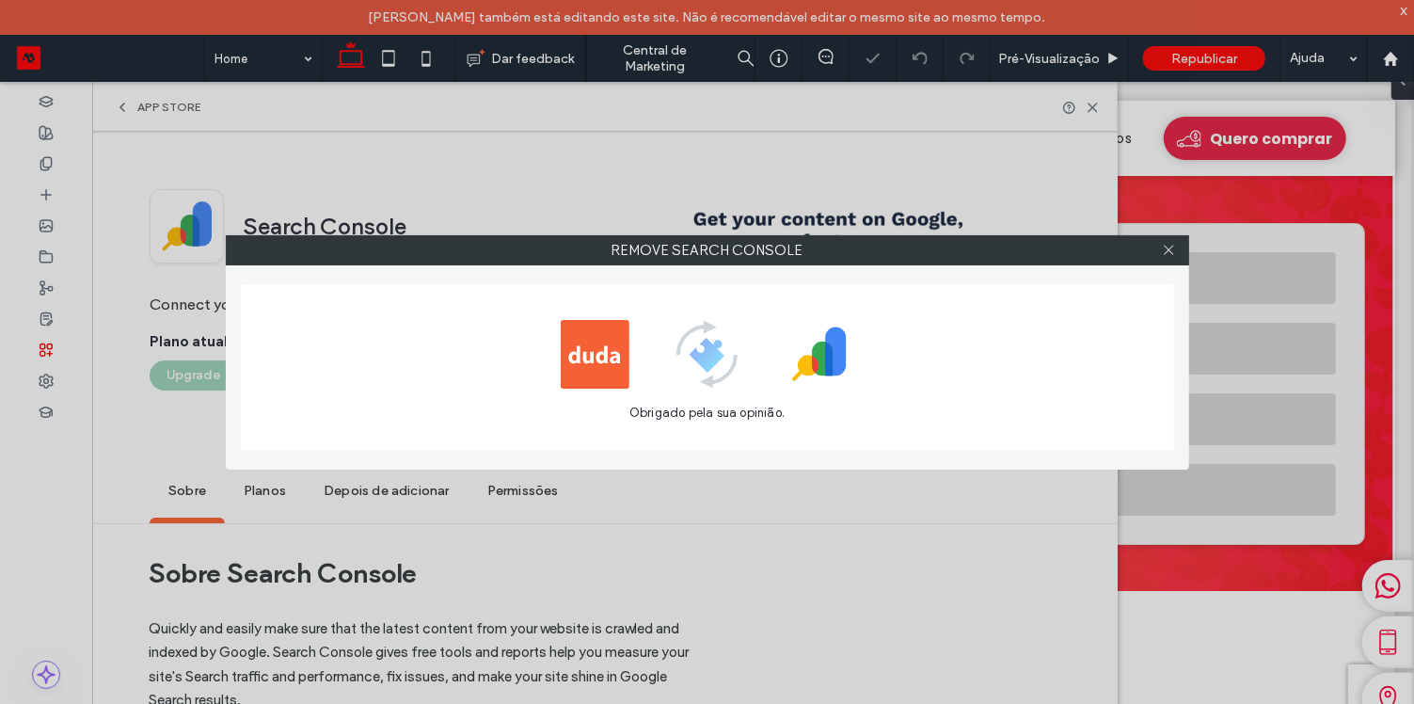
scroll to position [0, 0]
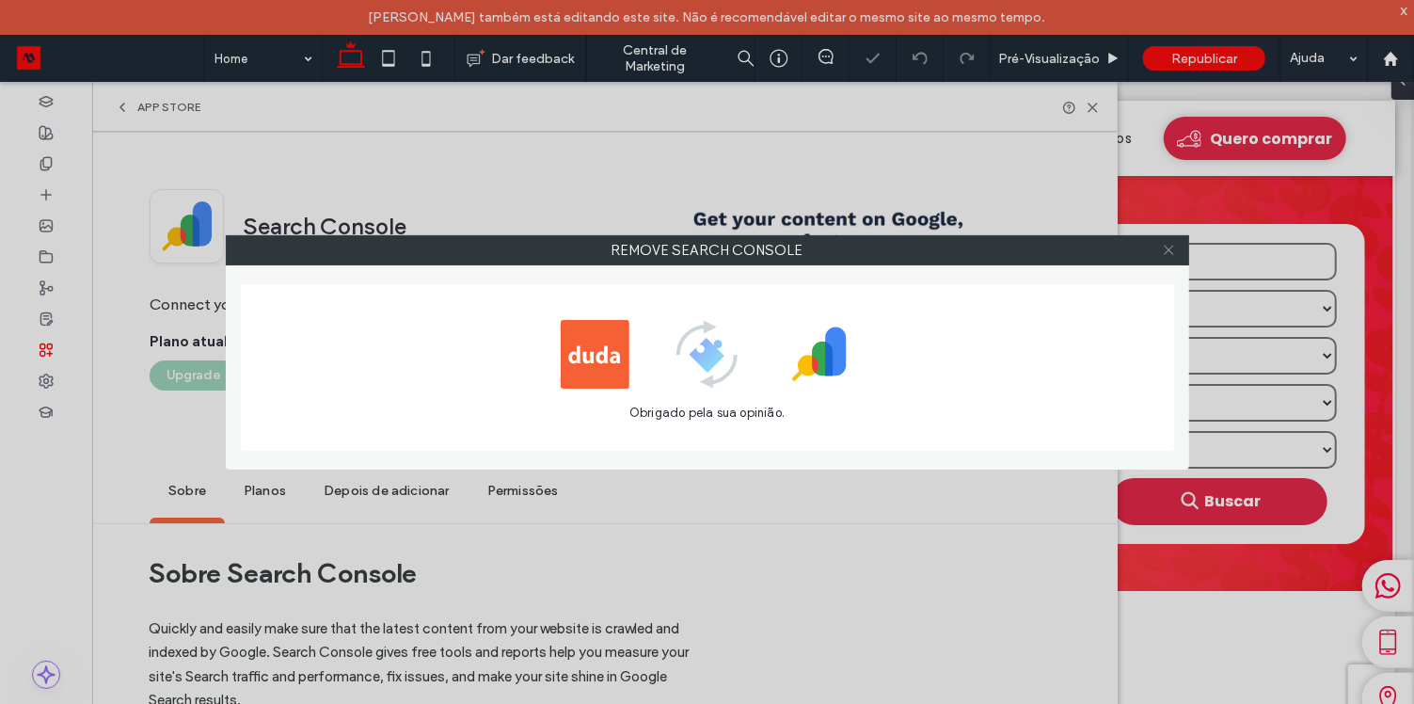
click at [1170, 252] on icon at bounding box center [1169, 250] width 14 height 14
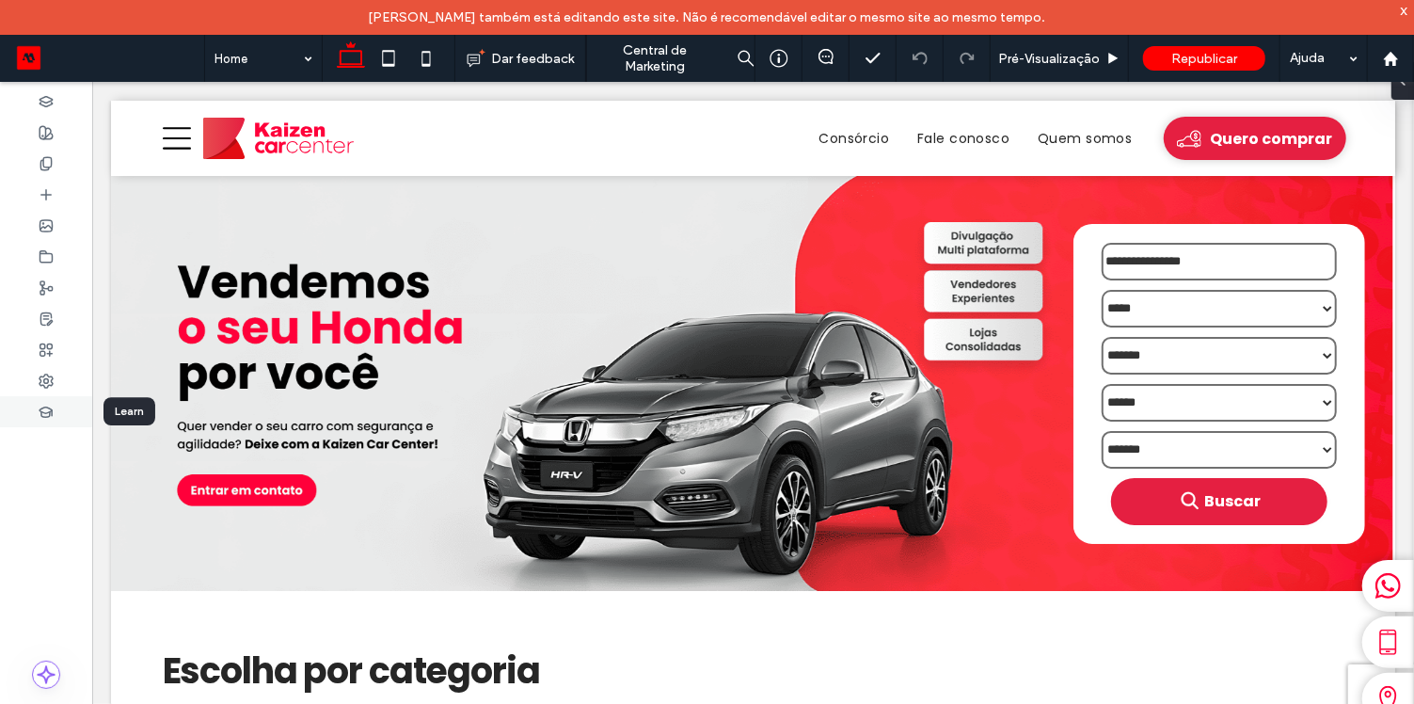
click at [53, 405] on icon at bounding box center [46, 412] width 15 height 15
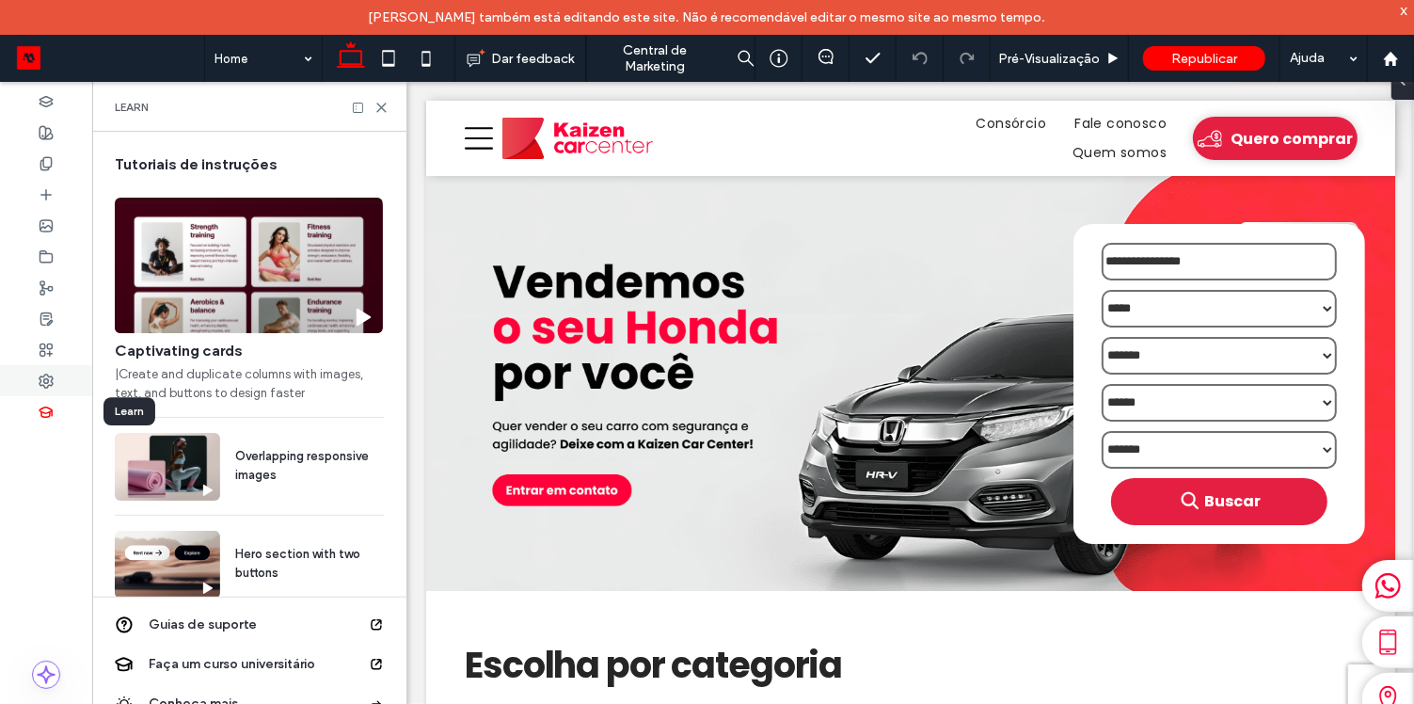
click at [61, 381] on div at bounding box center [46, 380] width 92 height 31
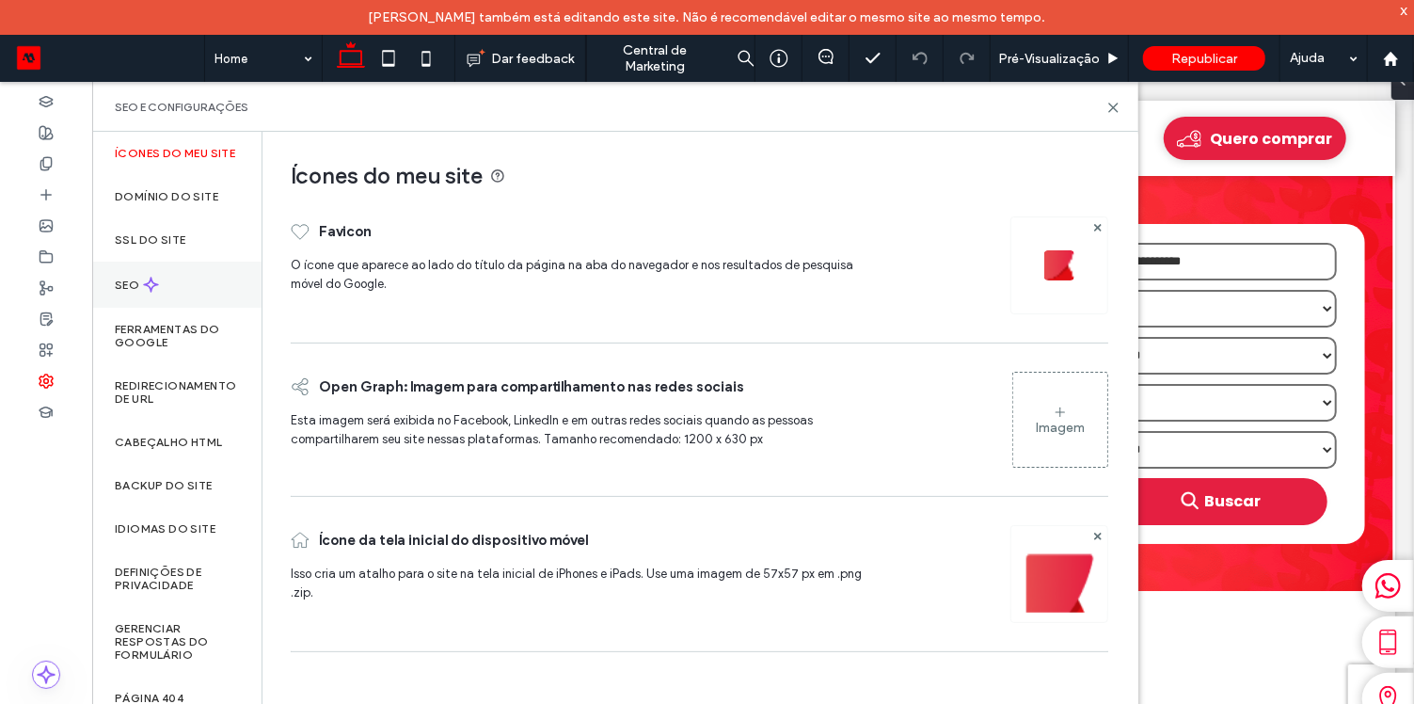
click at [146, 292] on use at bounding box center [151, 285] width 14 height 14
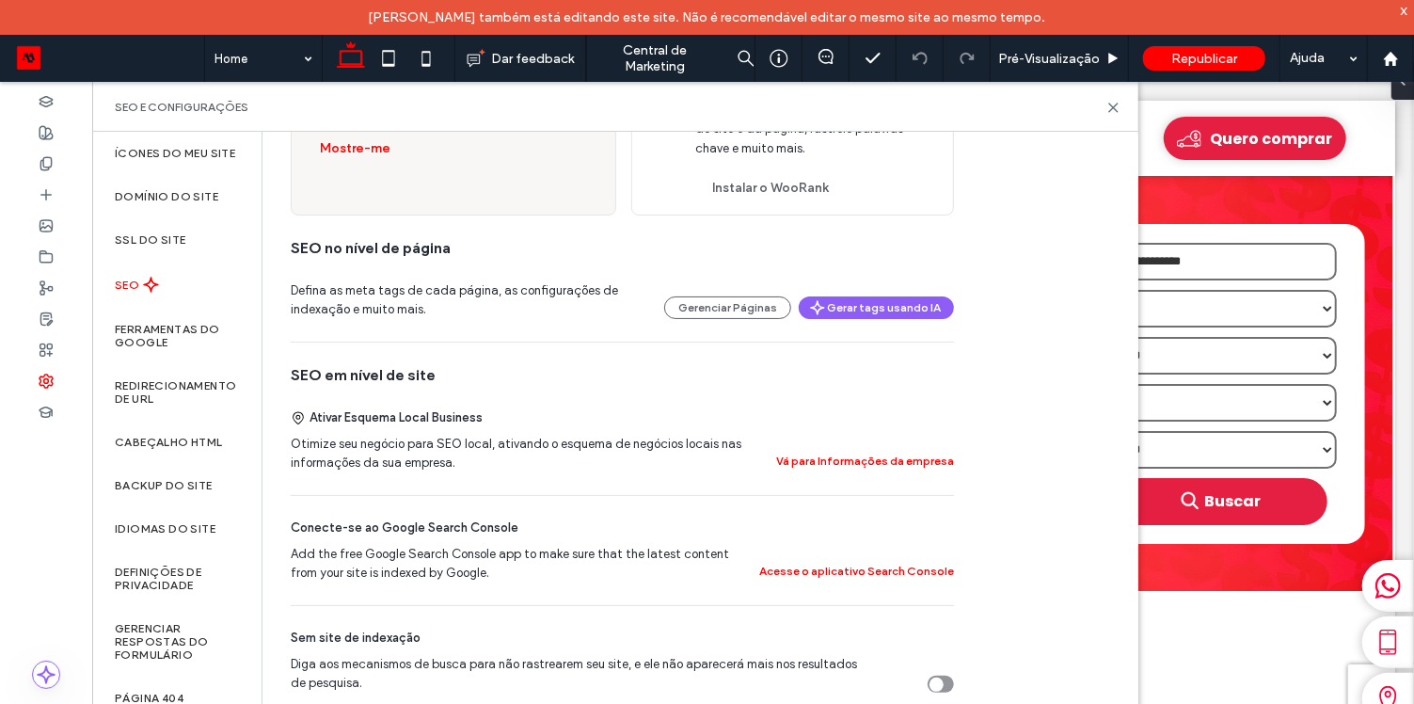
scroll to position [214, 0]
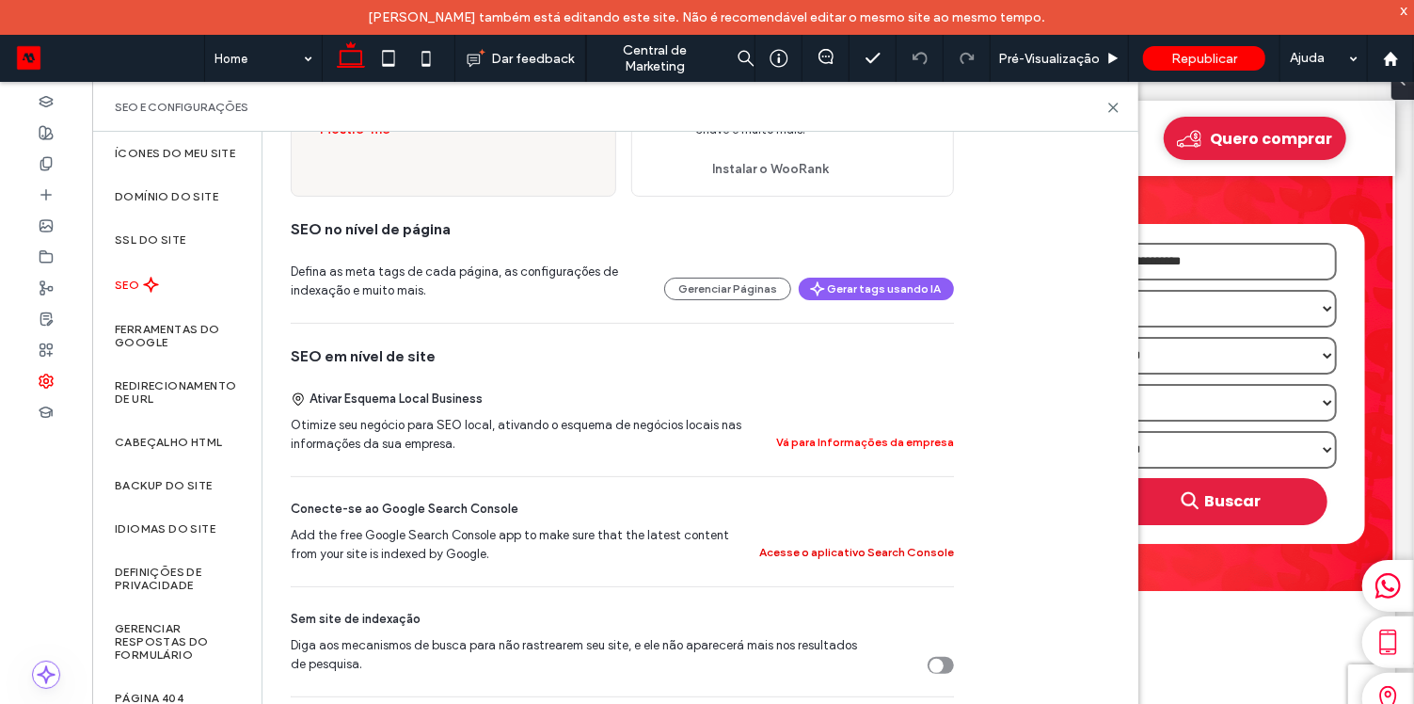
click at [827, 548] on button "Acesse o aplicativo Search Console" at bounding box center [856, 552] width 195 height 23
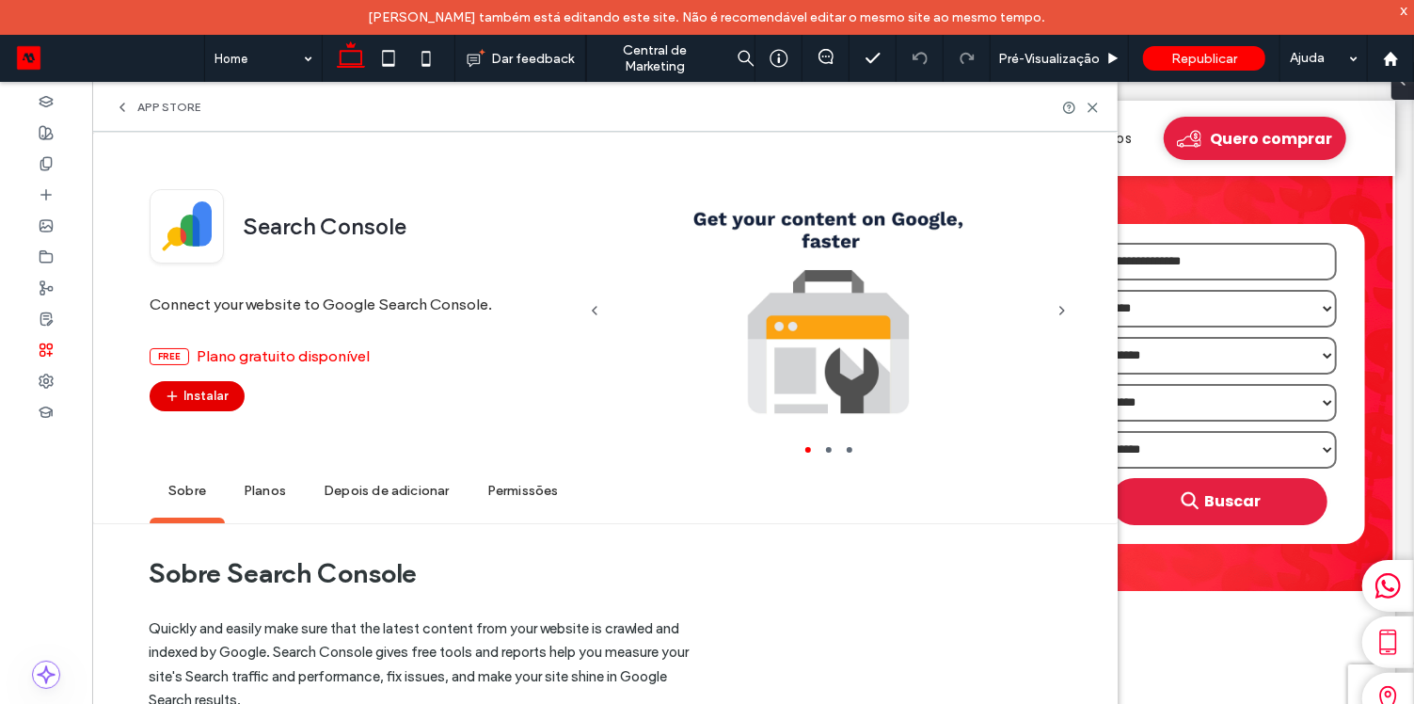
click at [212, 394] on button "Instalar" at bounding box center [197, 396] width 95 height 30
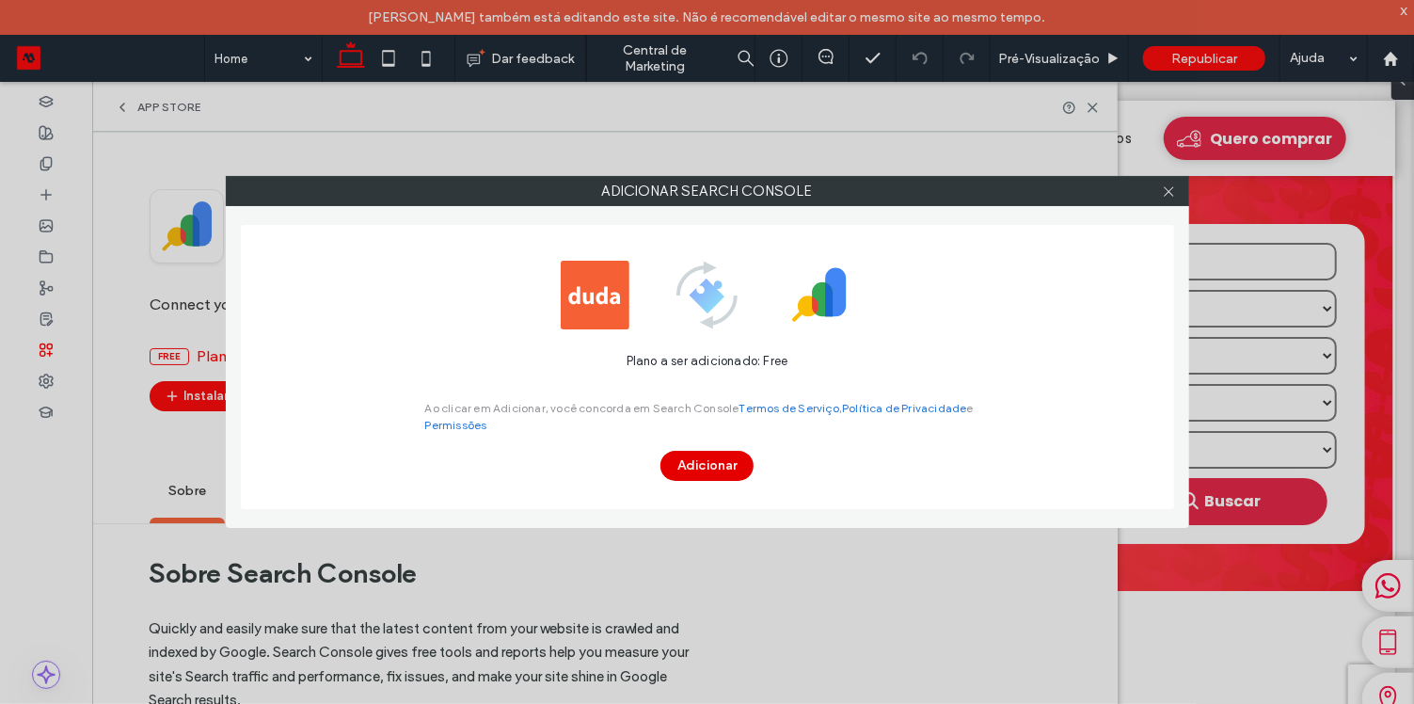
click at [713, 470] on button "Adicionar" at bounding box center [706, 466] width 93 height 30
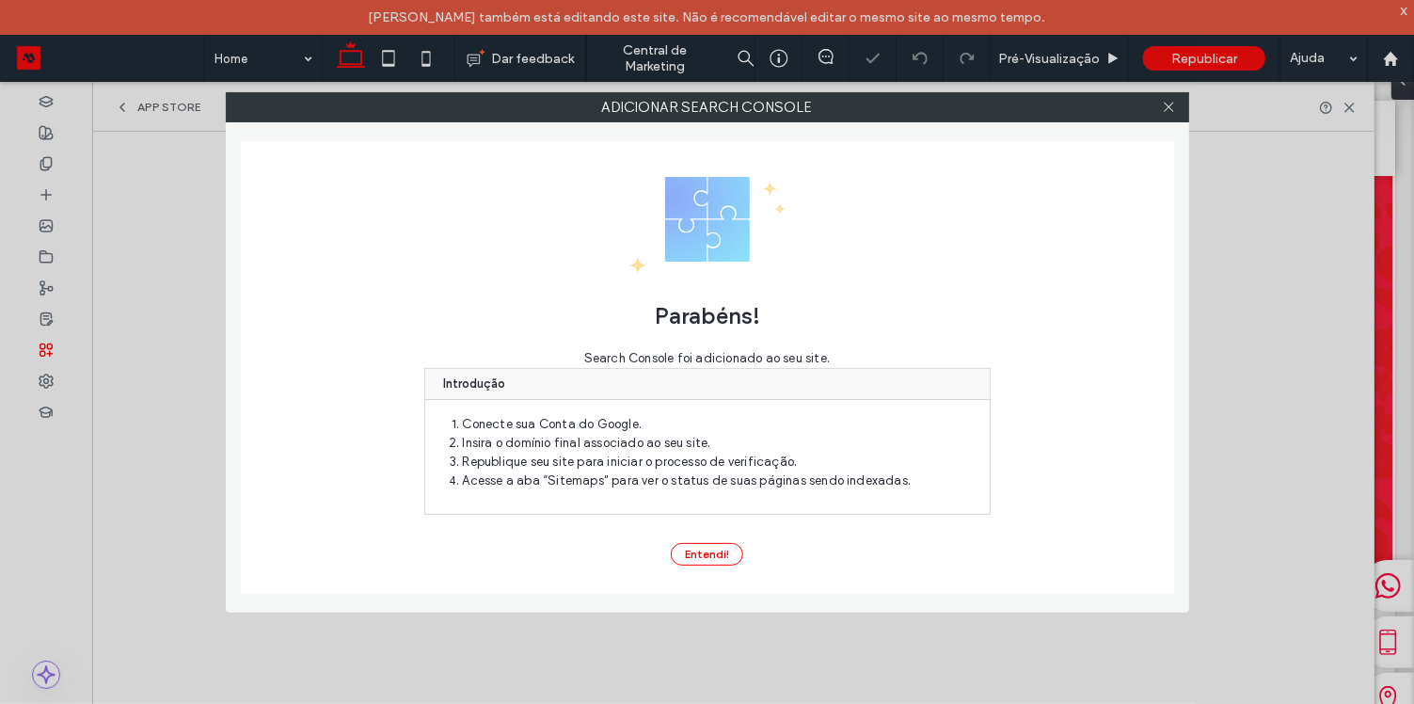
scroll to position [0, 0]
click at [721, 548] on button "Entendi!" at bounding box center [707, 554] width 72 height 23
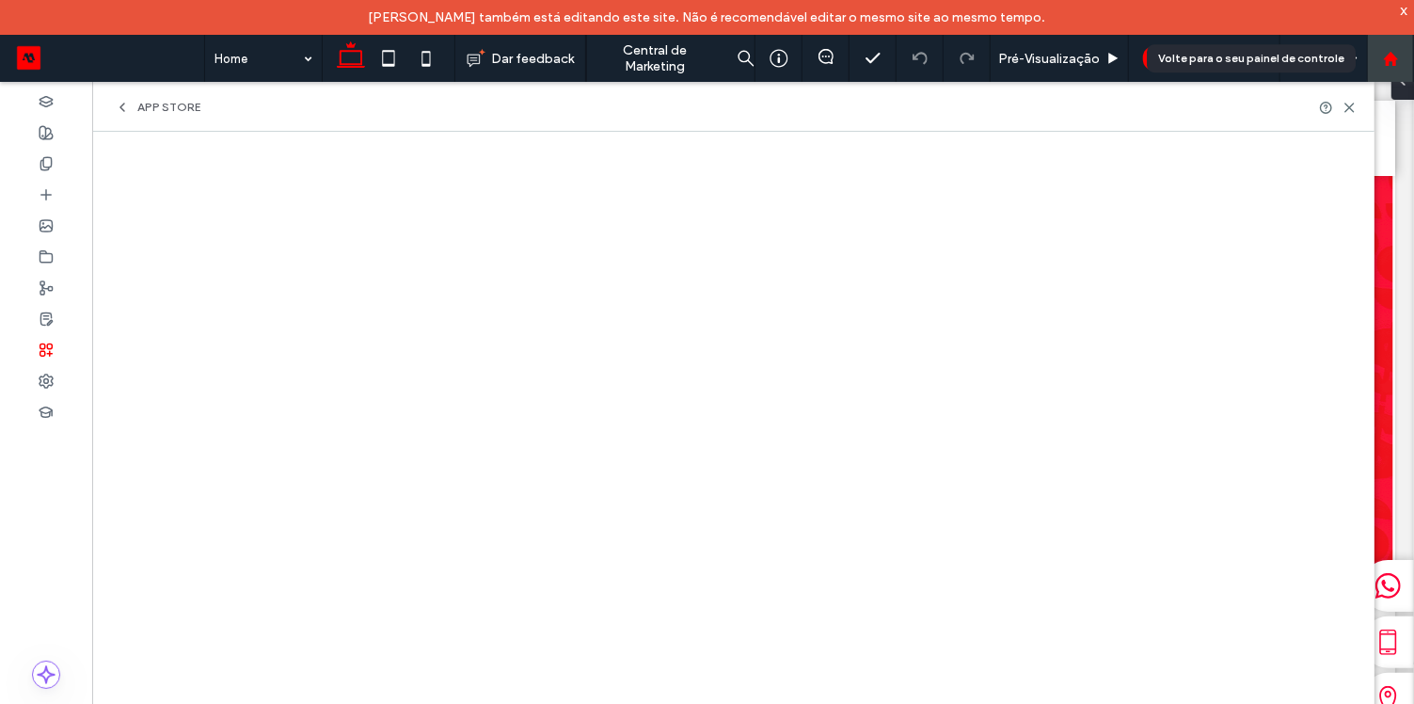
click at [1392, 56] on use at bounding box center [1390, 58] width 14 height 14
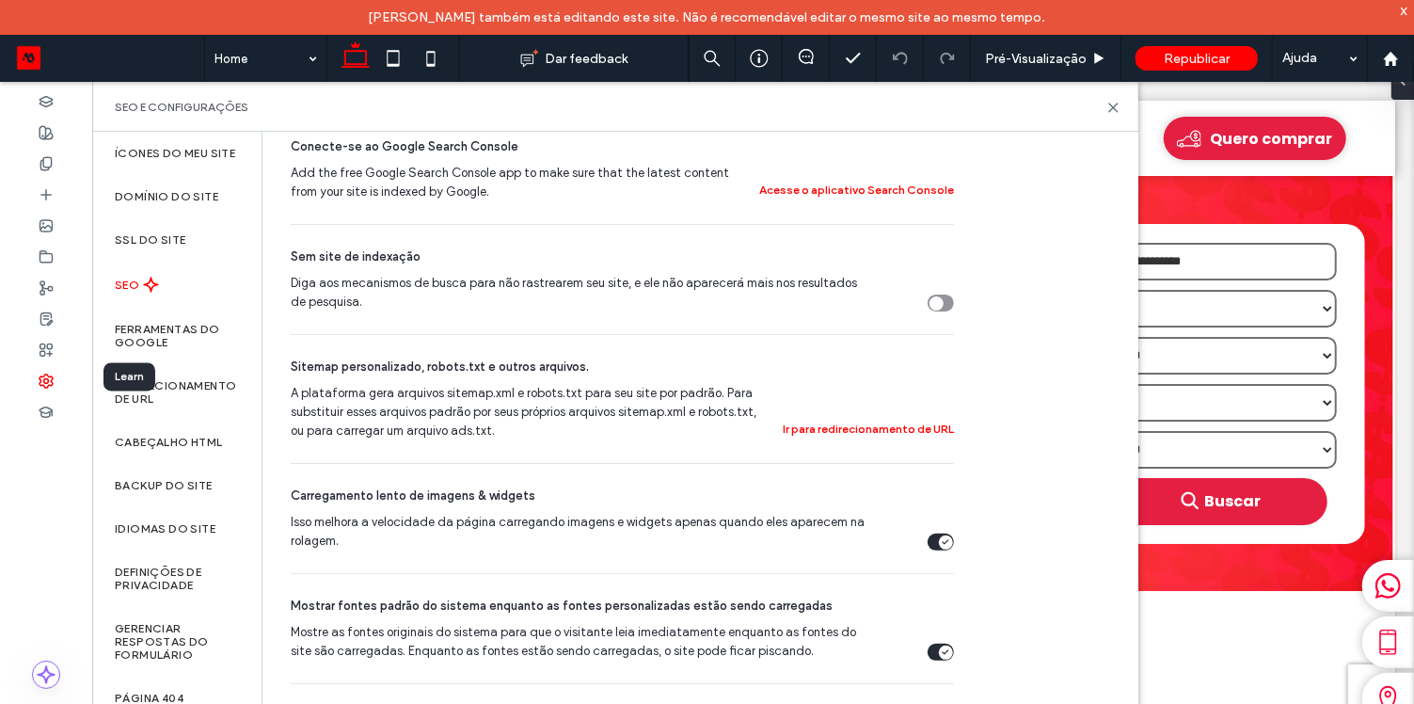
scroll to position [571, 0]
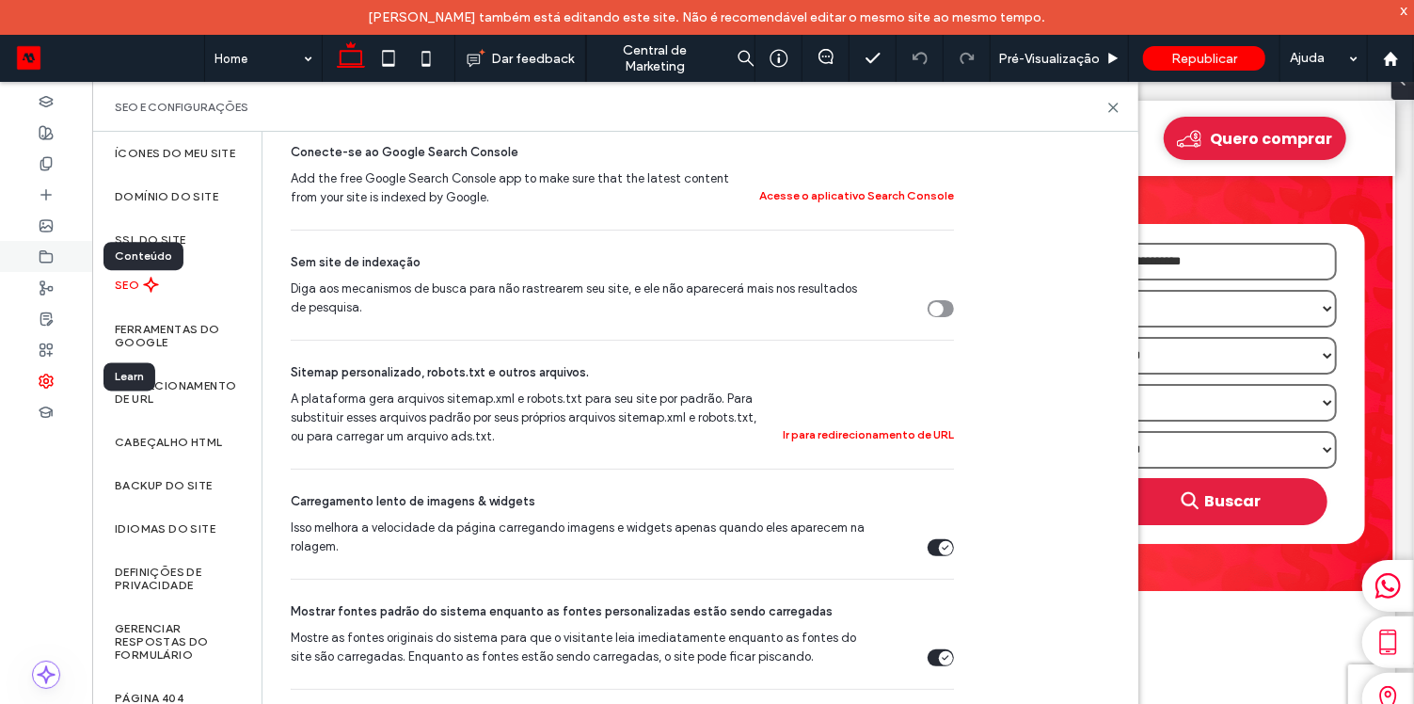
click at [48, 252] on use at bounding box center [46, 255] width 12 height 11
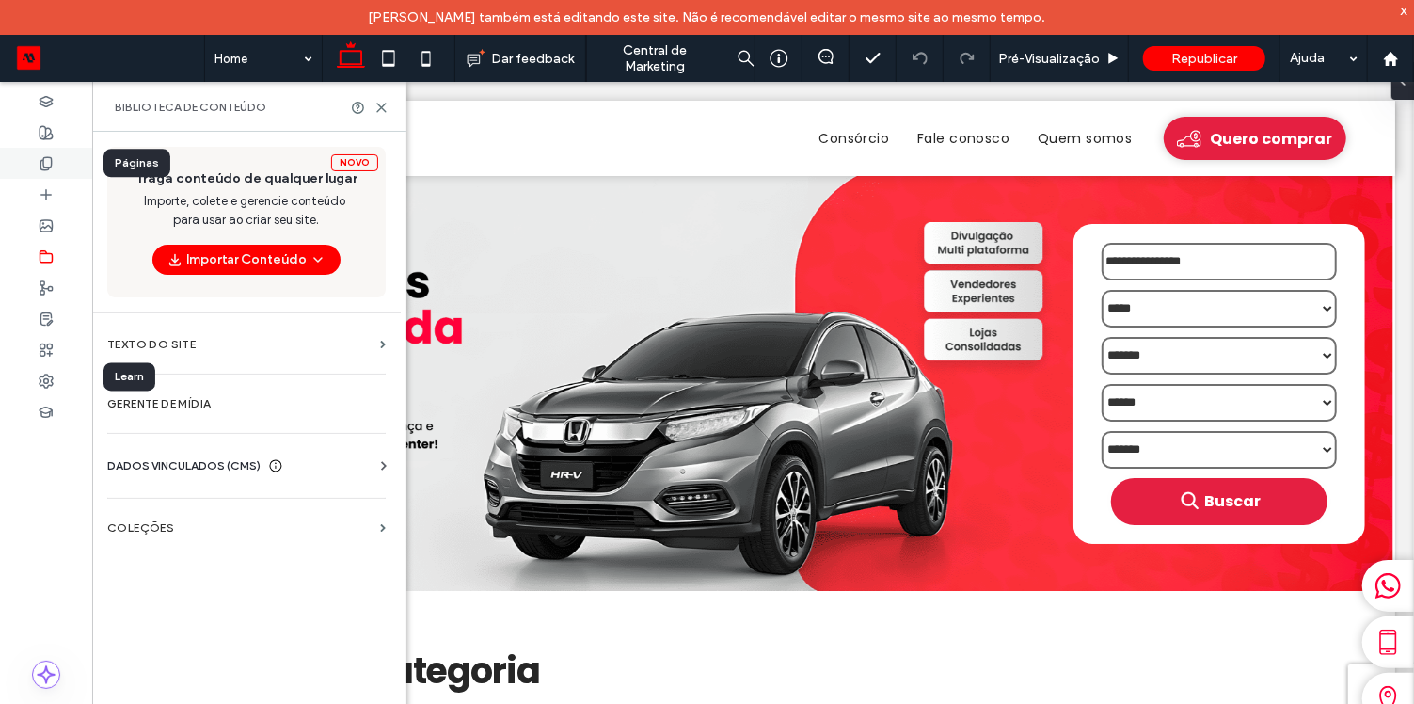
click at [61, 167] on div at bounding box center [46, 163] width 92 height 31
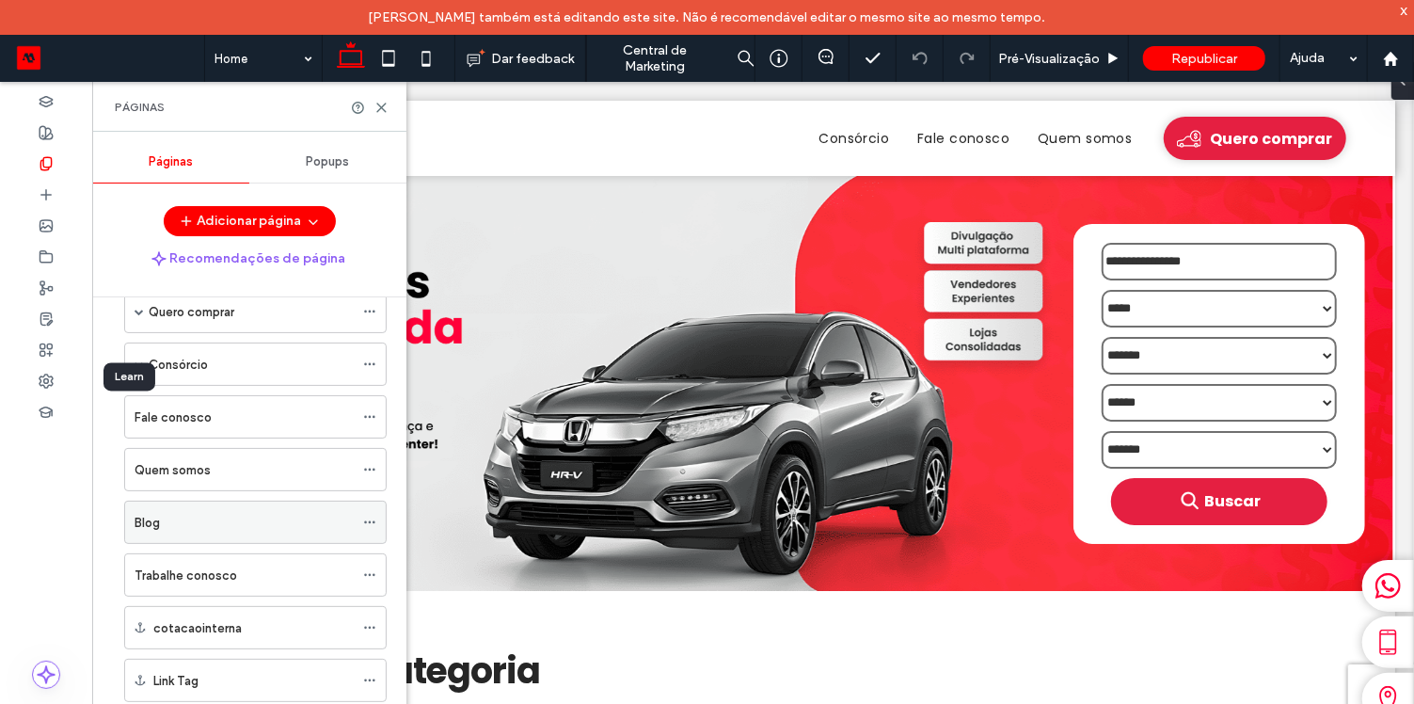
scroll to position [72, 0]
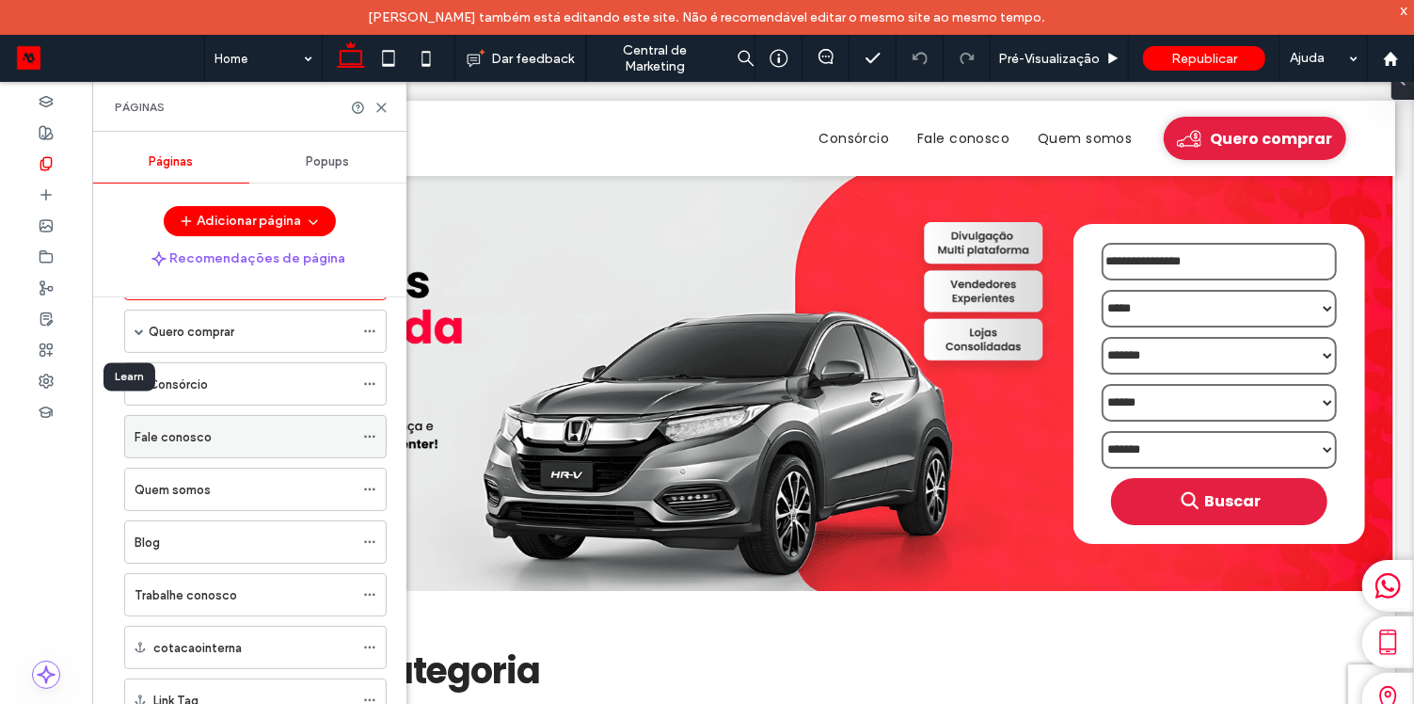
click at [235, 428] on div "Fale conosco" at bounding box center [244, 437] width 219 height 20
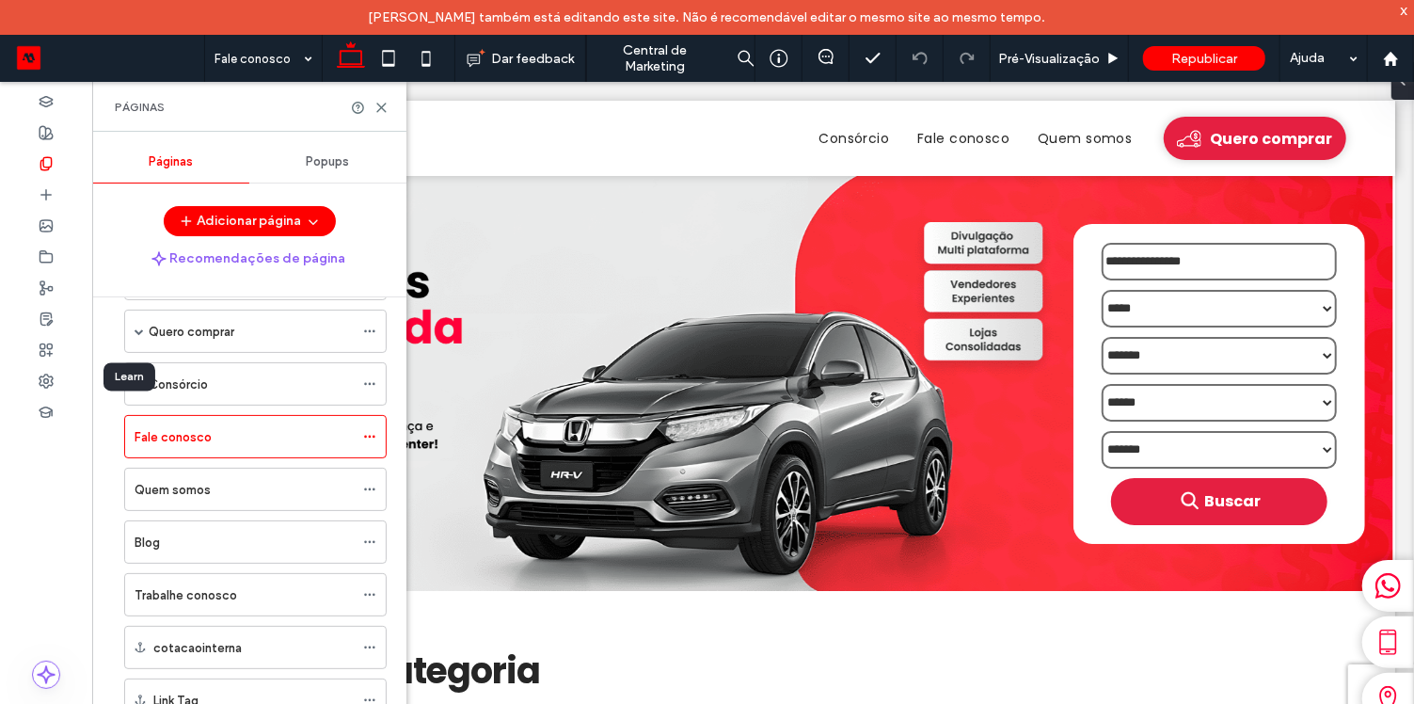
click at [371, 430] on div at bounding box center [707, 352] width 1414 height 704
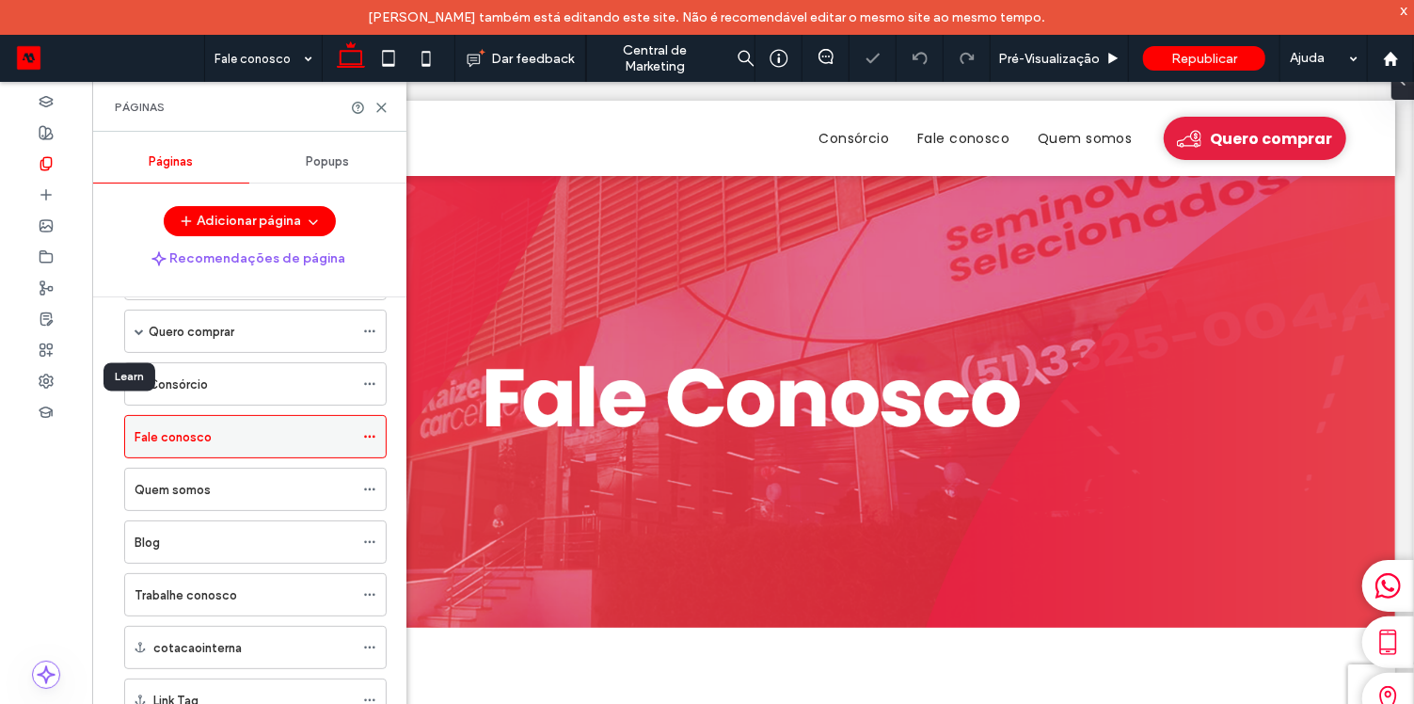
click at [374, 433] on icon at bounding box center [369, 436] width 13 height 13
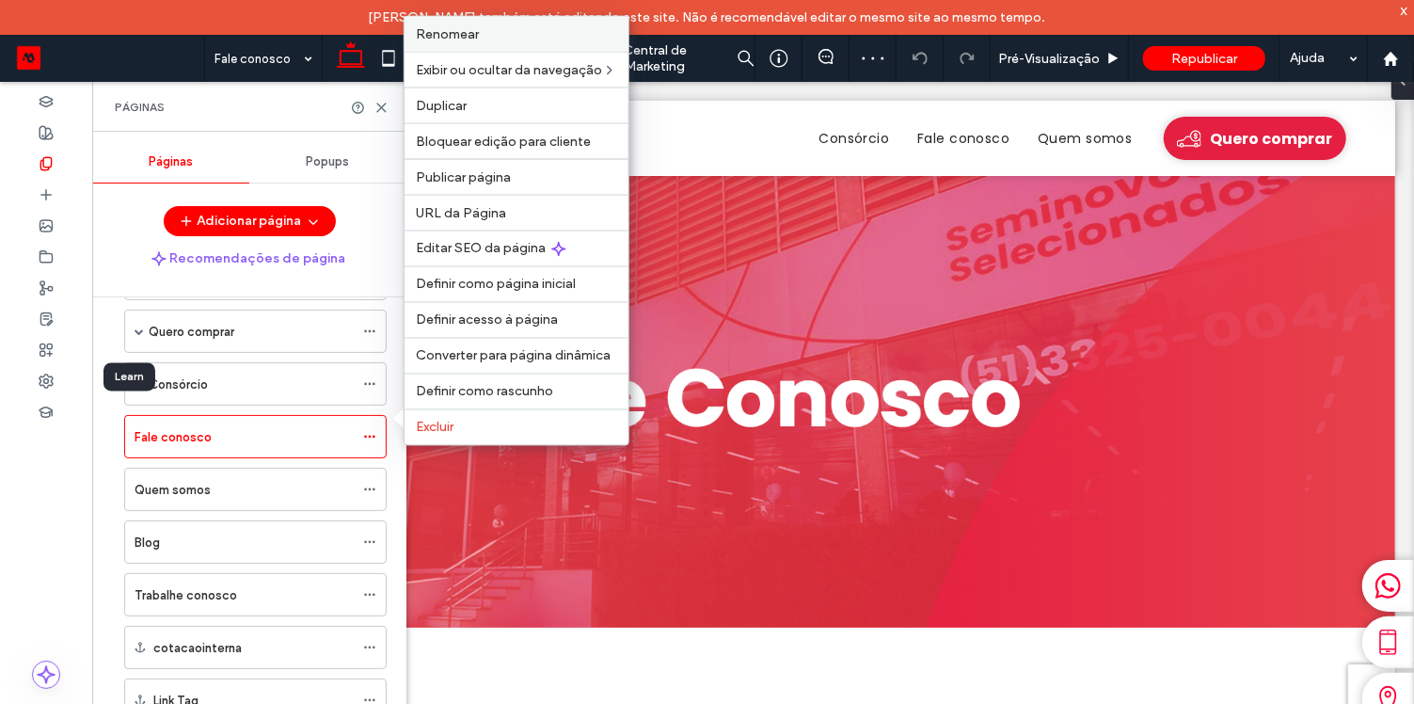
click at [476, 40] on span "Renomear" at bounding box center [447, 34] width 63 height 16
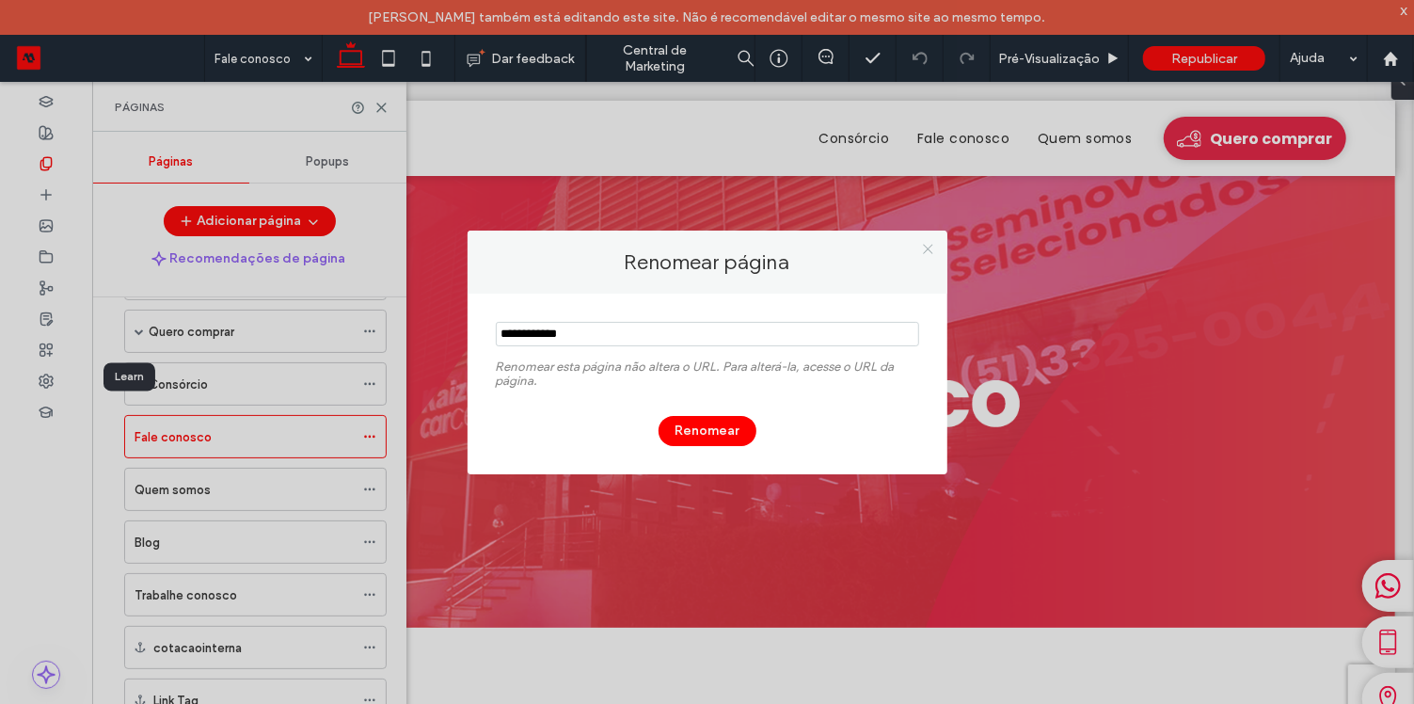
click at [929, 247] on use at bounding box center [927, 249] width 9 height 9
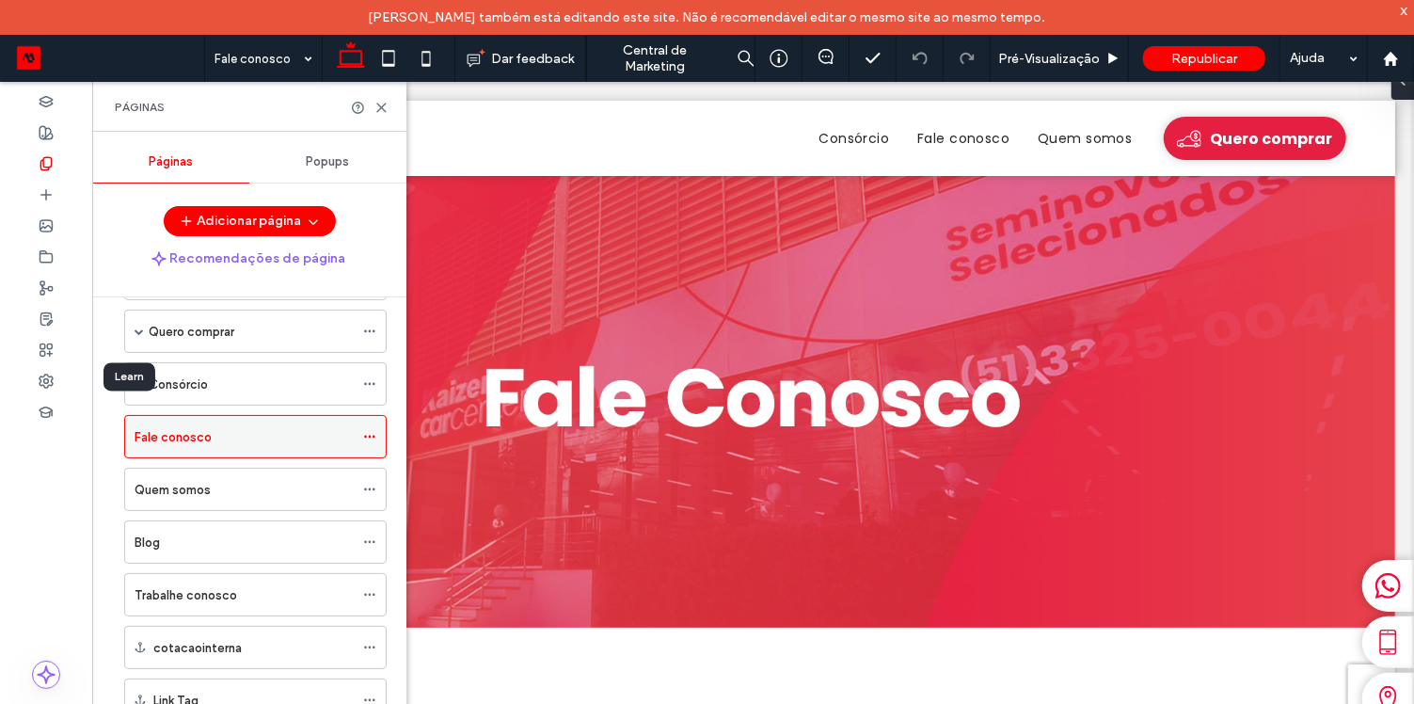
click at [373, 441] on span at bounding box center [369, 436] width 13 height 28
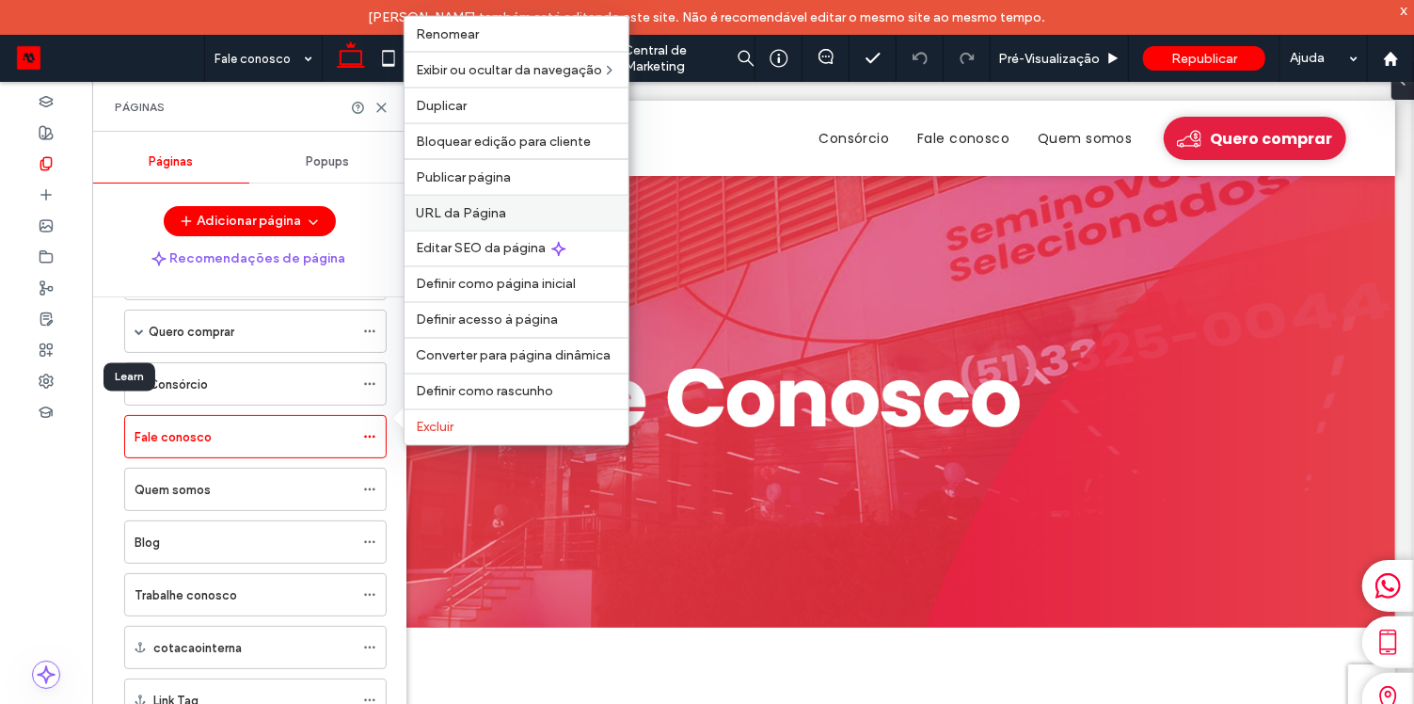
click at [500, 211] on span "URL da Página" at bounding box center [461, 213] width 90 height 16
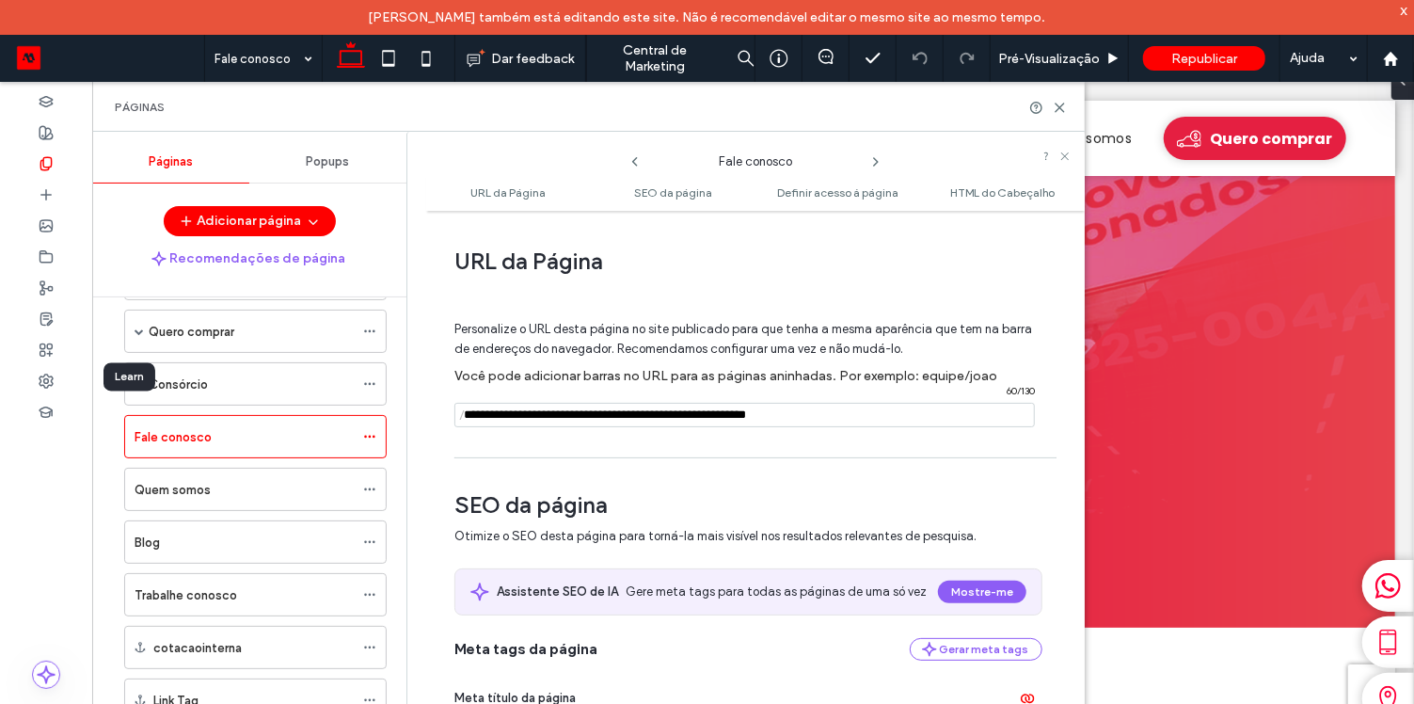
click at [505, 419] on input "notEmpty" at bounding box center [744, 415] width 580 height 24
click at [1058, 109] on icon at bounding box center [1060, 108] width 14 height 14
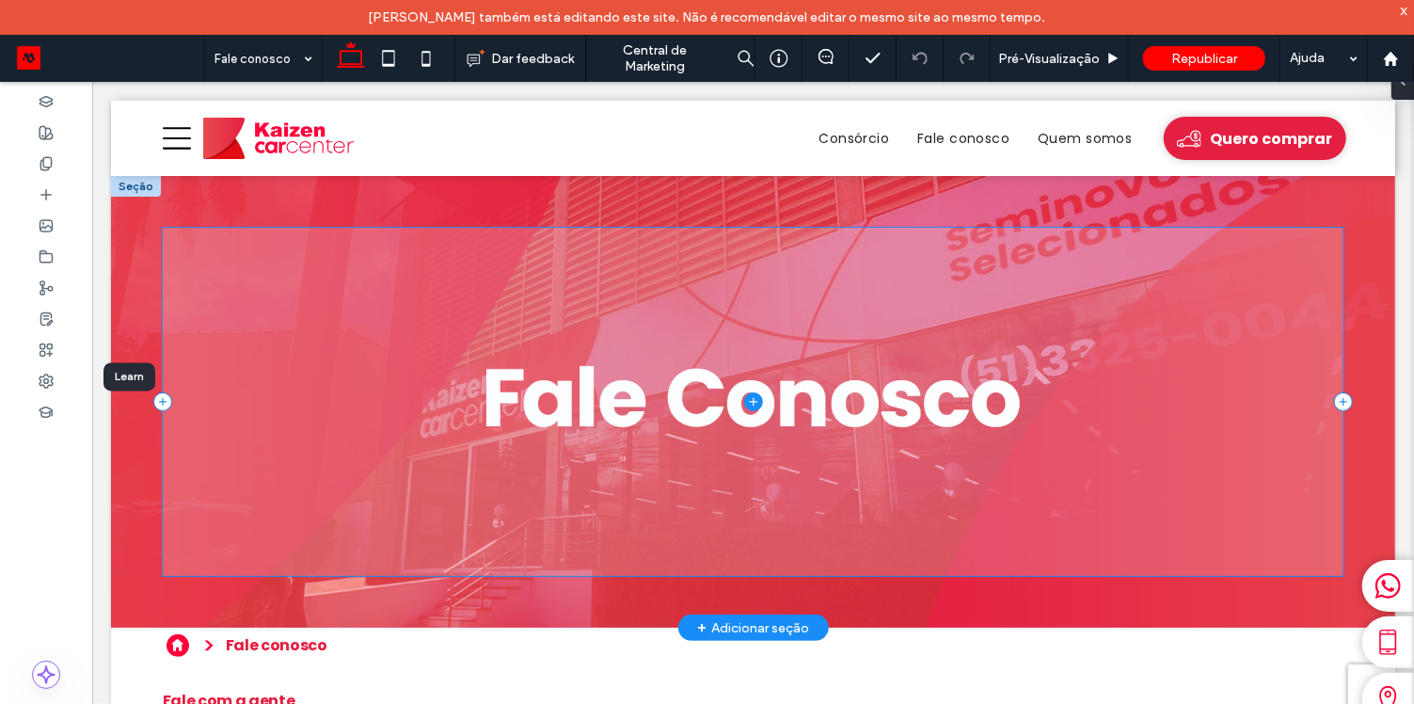
click at [675, 396] on span at bounding box center [753, 401] width 1182 height 349
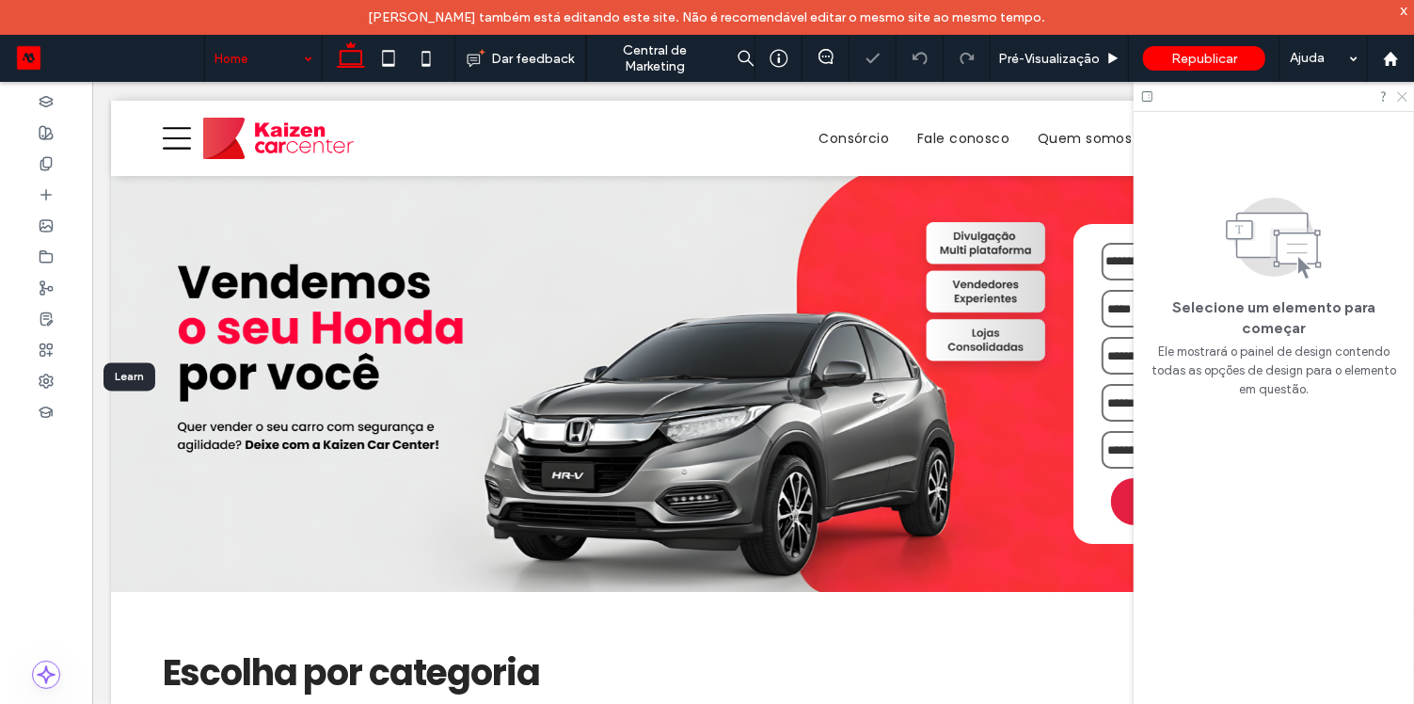
click at [1399, 98] on icon at bounding box center [1401, 95] width 12 height 12
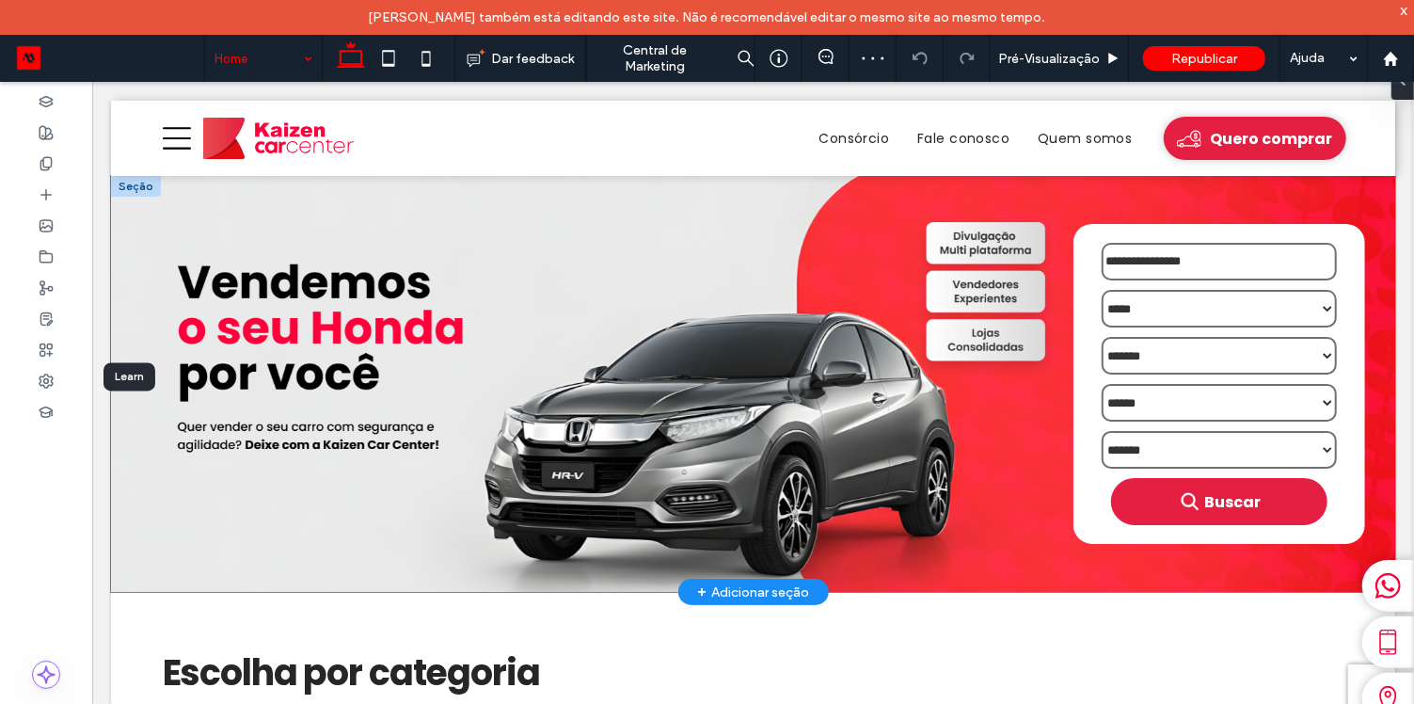
click at [602, 355] on img "1 / 1" at bounding box center [752, 383] width 1285 height 416
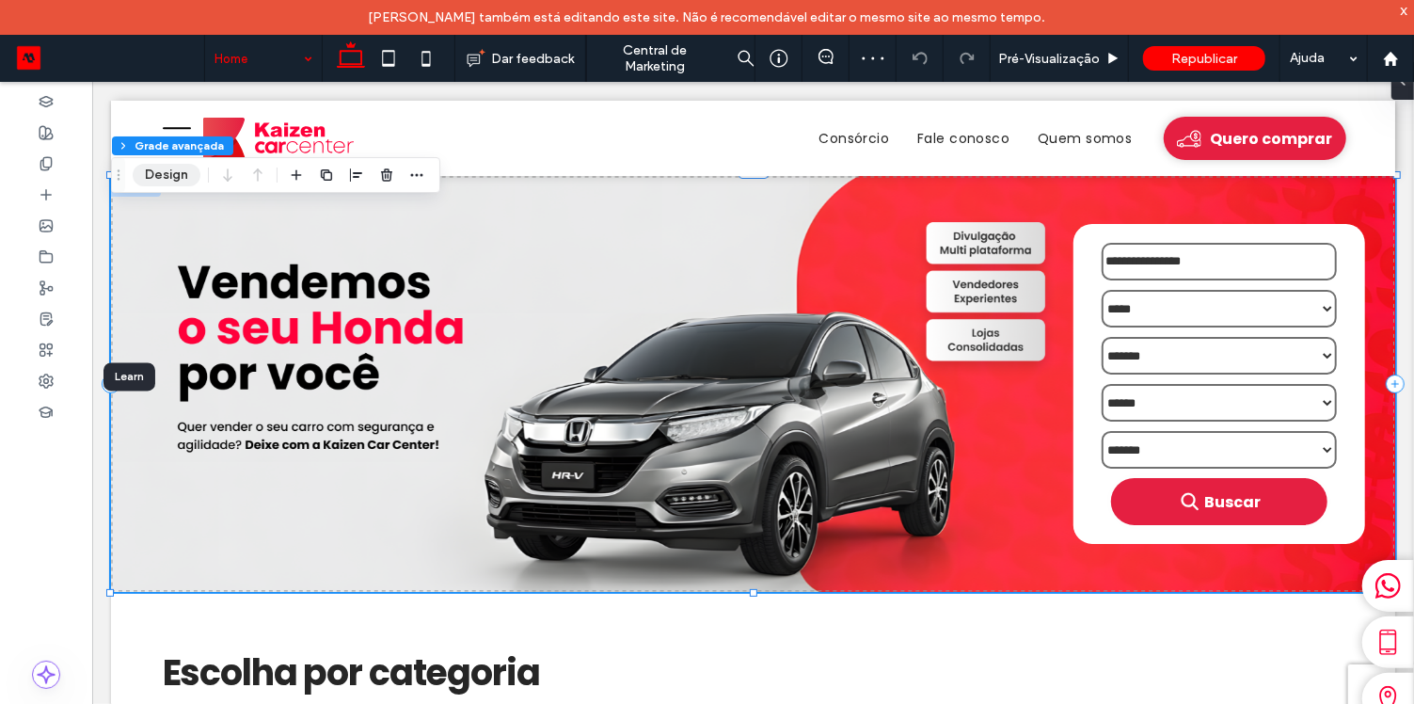
click at [170, 182] on button "Design" at bounding box center [167, 175] width 68 height 23
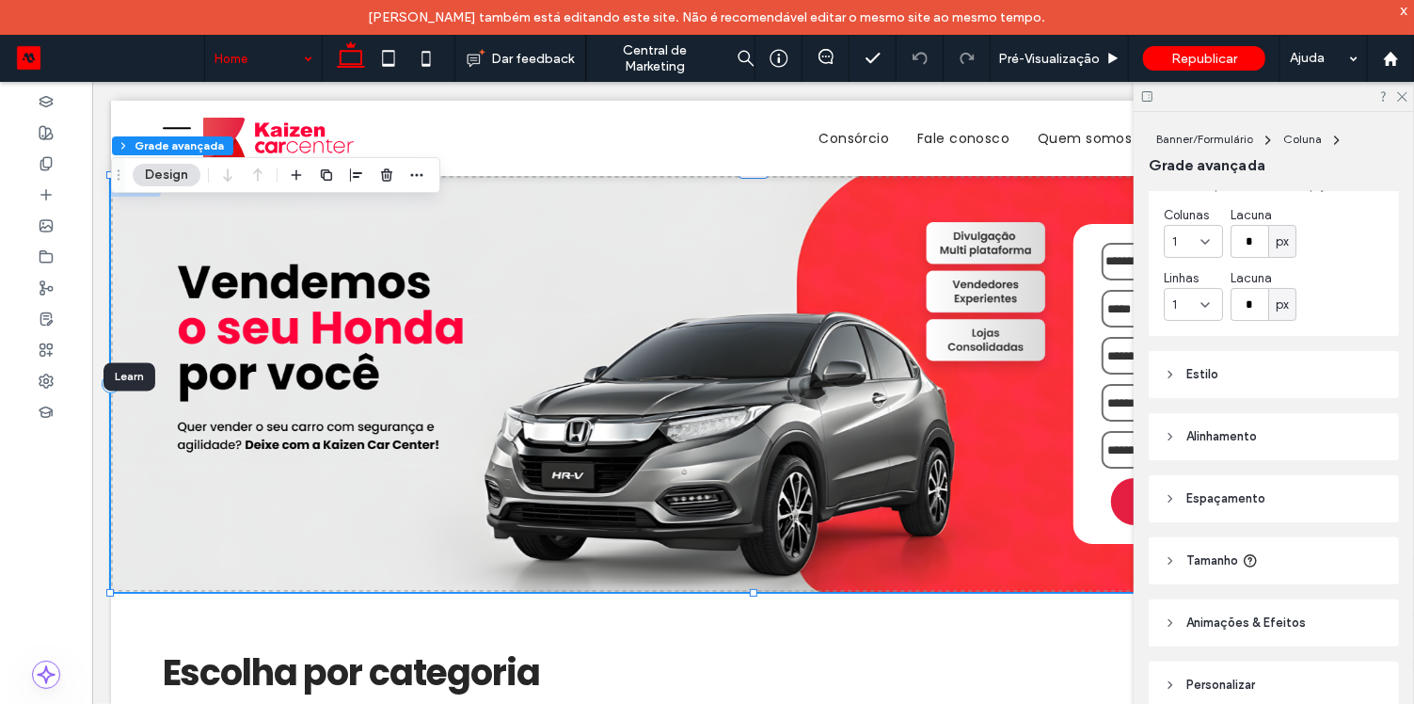
scroll to position [182, 0]
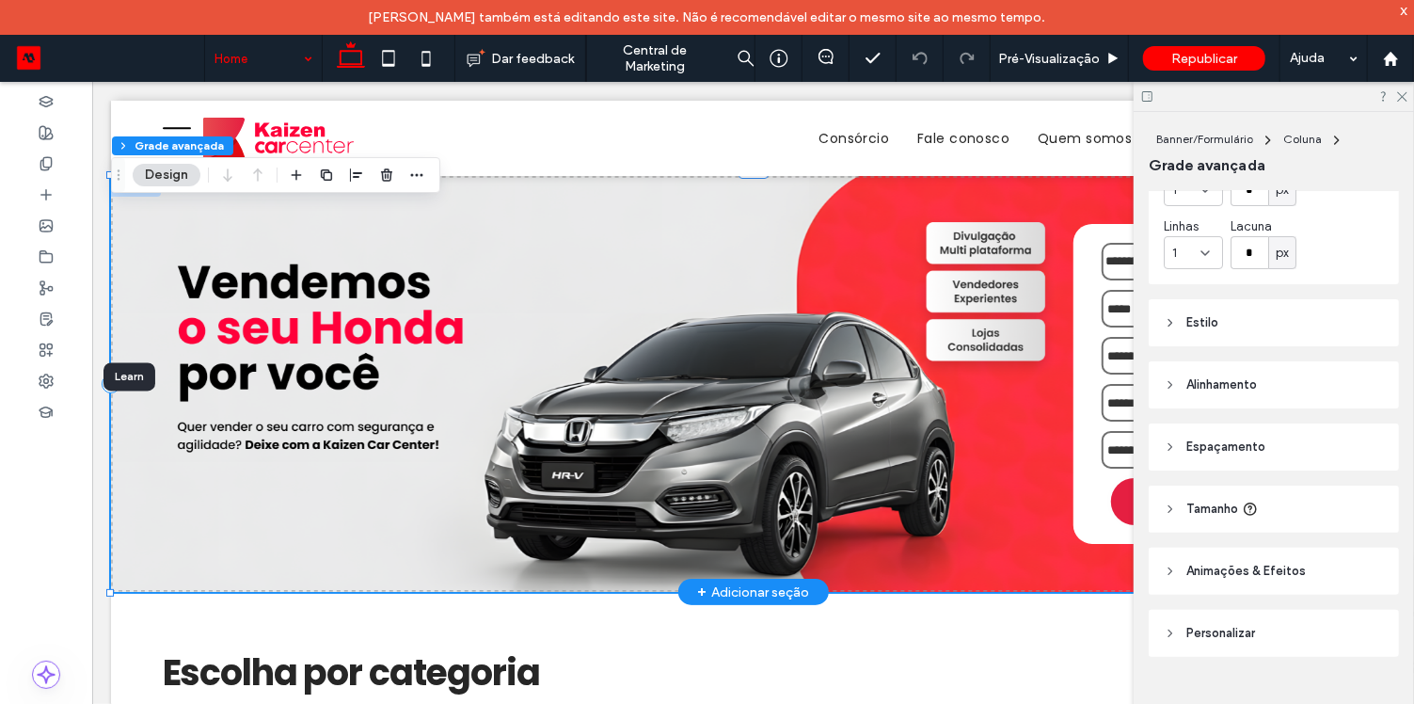
click at [425, 387] on img "1 / 1" at bounding box center [752, 383] width 1285 height 416
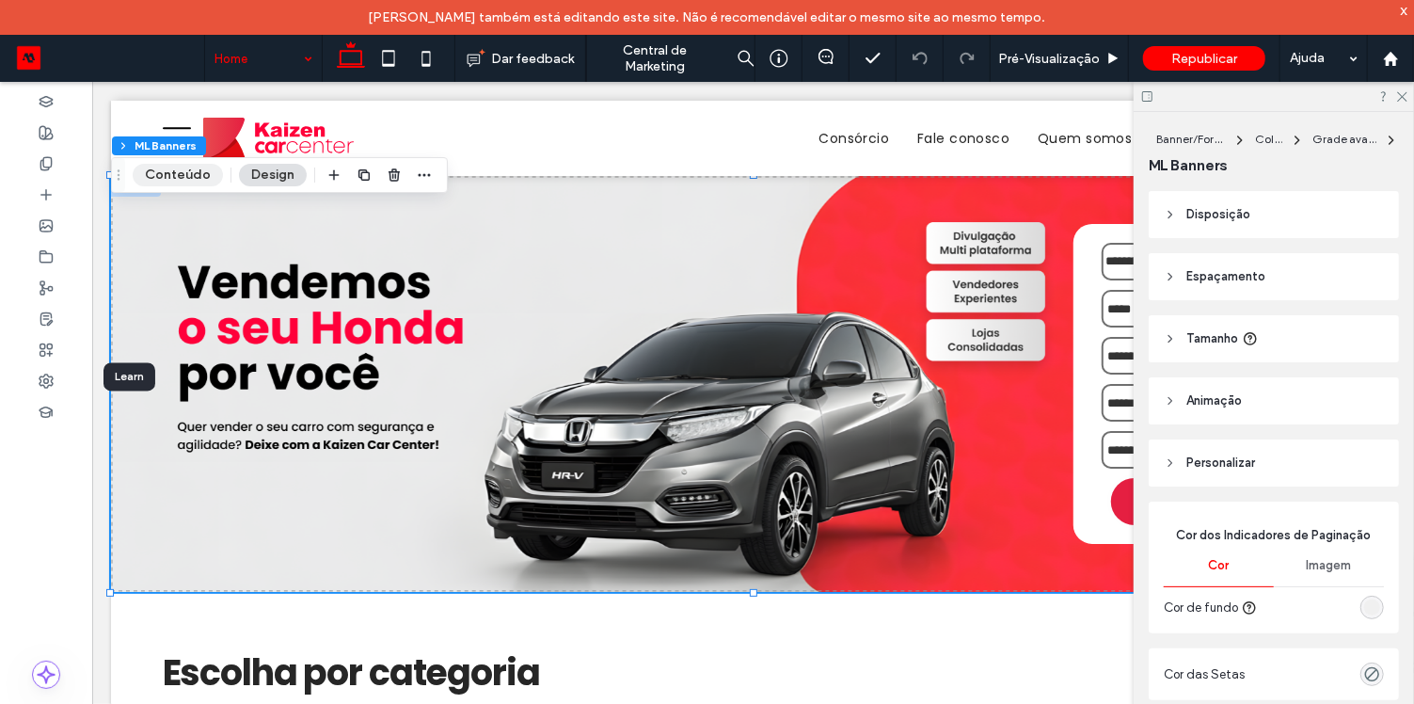
click at [192, 180] on button "Conteúdo" at bounding box center [178, 175] width 90 height 23
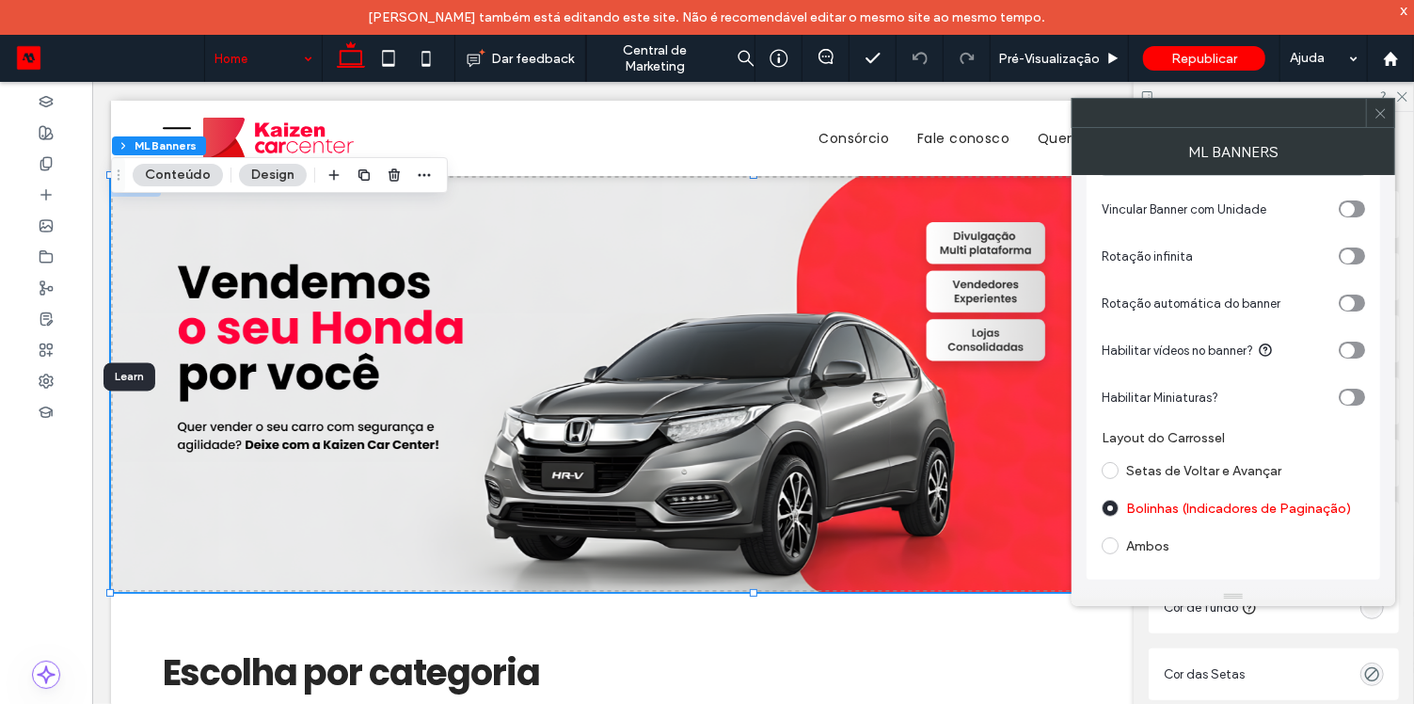
scroll to position [0, 0]
